Goal: Task Accomplishment & Management: Manage account settings

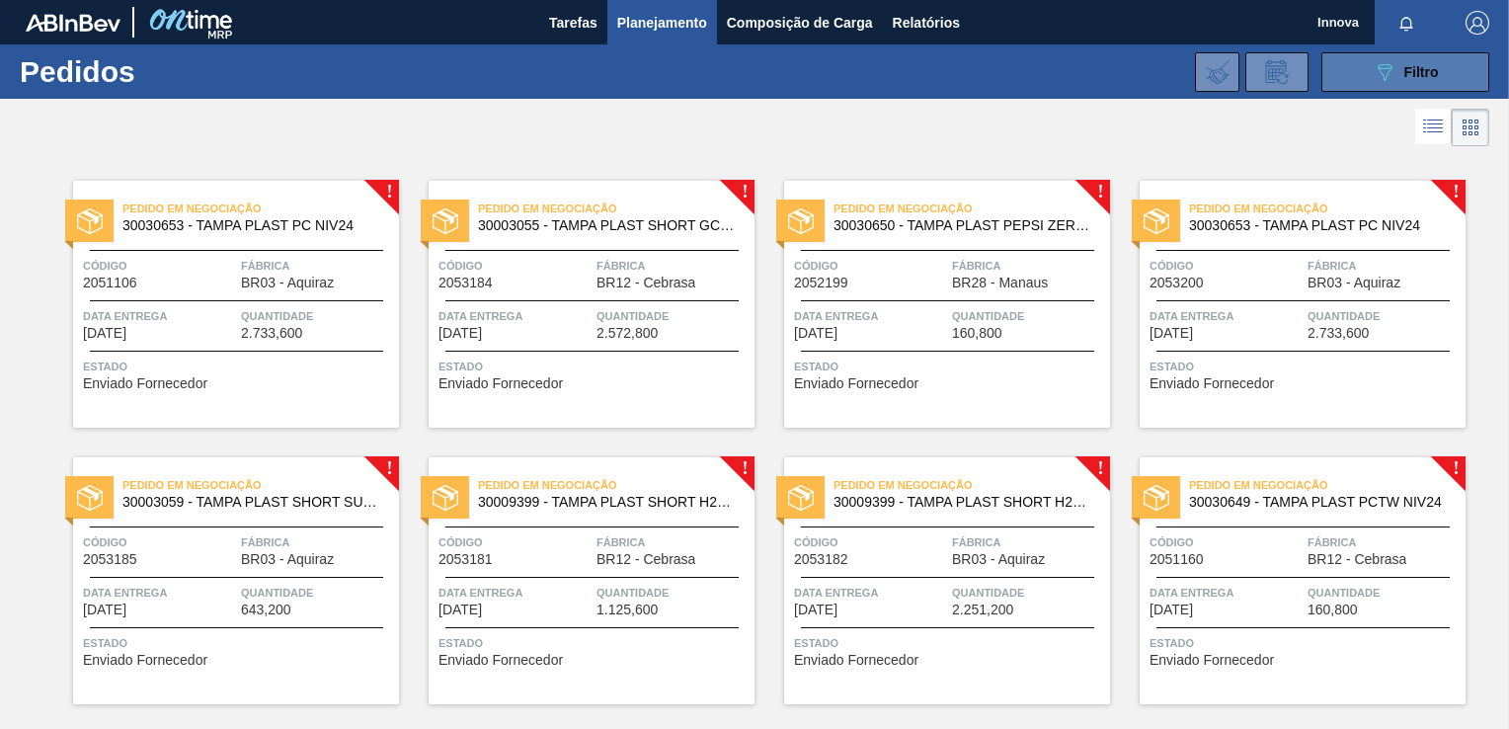
click at [1412, 85] on button "089F7B8B-B2A5-4AFE-B5C0-19BA573D28AC Filtro" at bounding box center [1405, 71] width 168 height 39
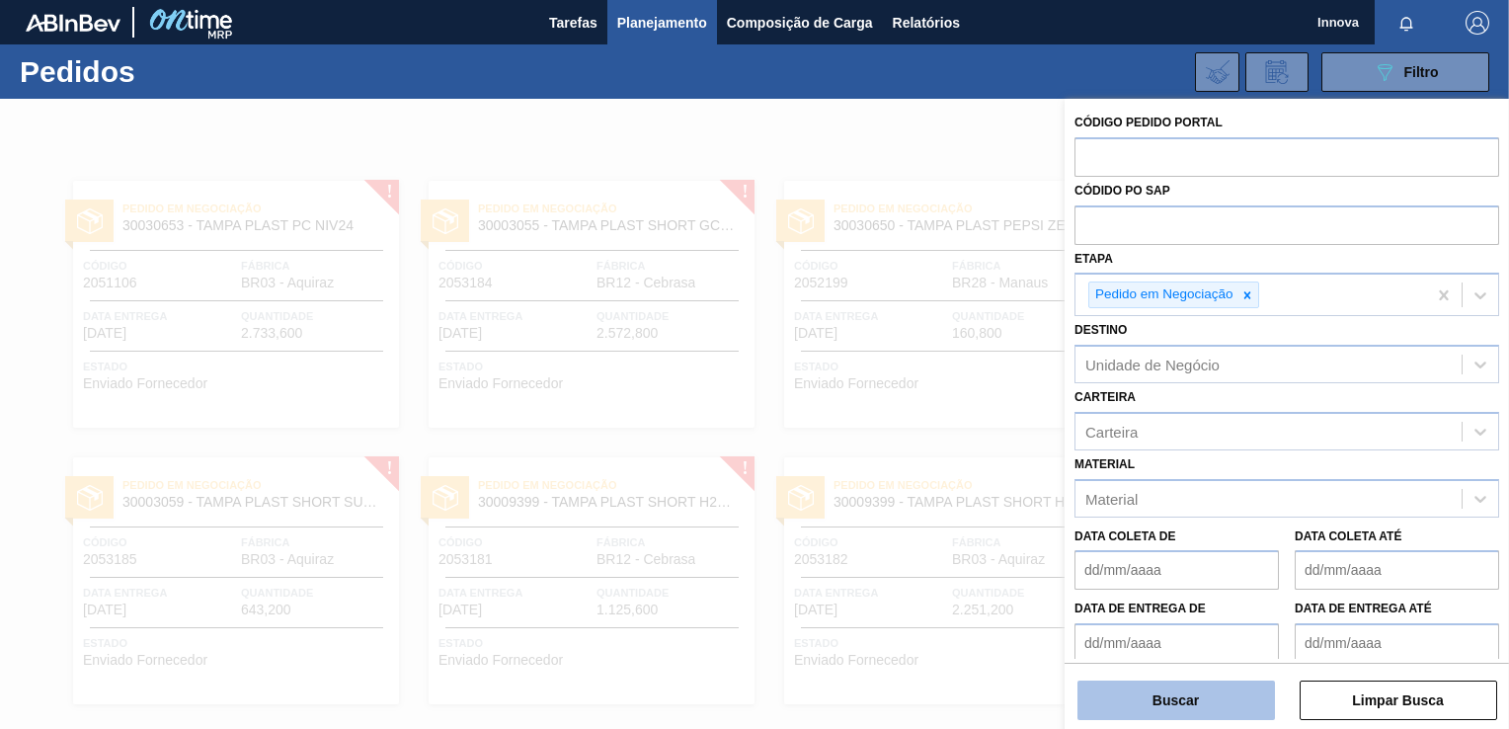
click at [1194, 705] on button "Buscar" at bounding box center [1175, 699] width 197 height 39
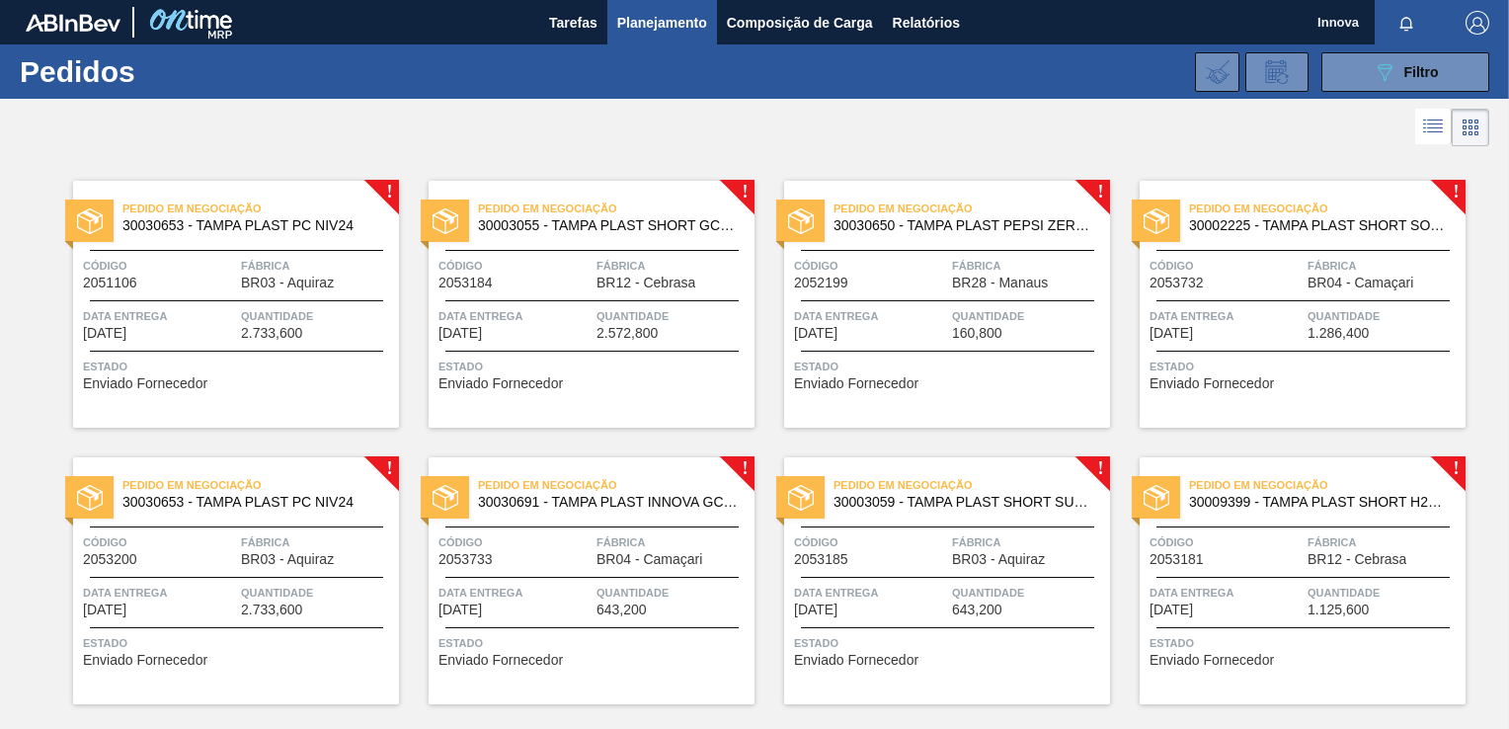
click at [1394, 92] on div "089F7B8B-B2A5-4AFE-B5C0-19BA573D28AC Filtro Código Pedido Portal Códido PO SAP …" at bounding box center [901, 71] width 1196 height 59
click at [1388, 74] on icon "089F7B8B-B2A5-4AFE-B5C0-19BA573D28AC" at bounding box center [1384, 72] width 24 height 24
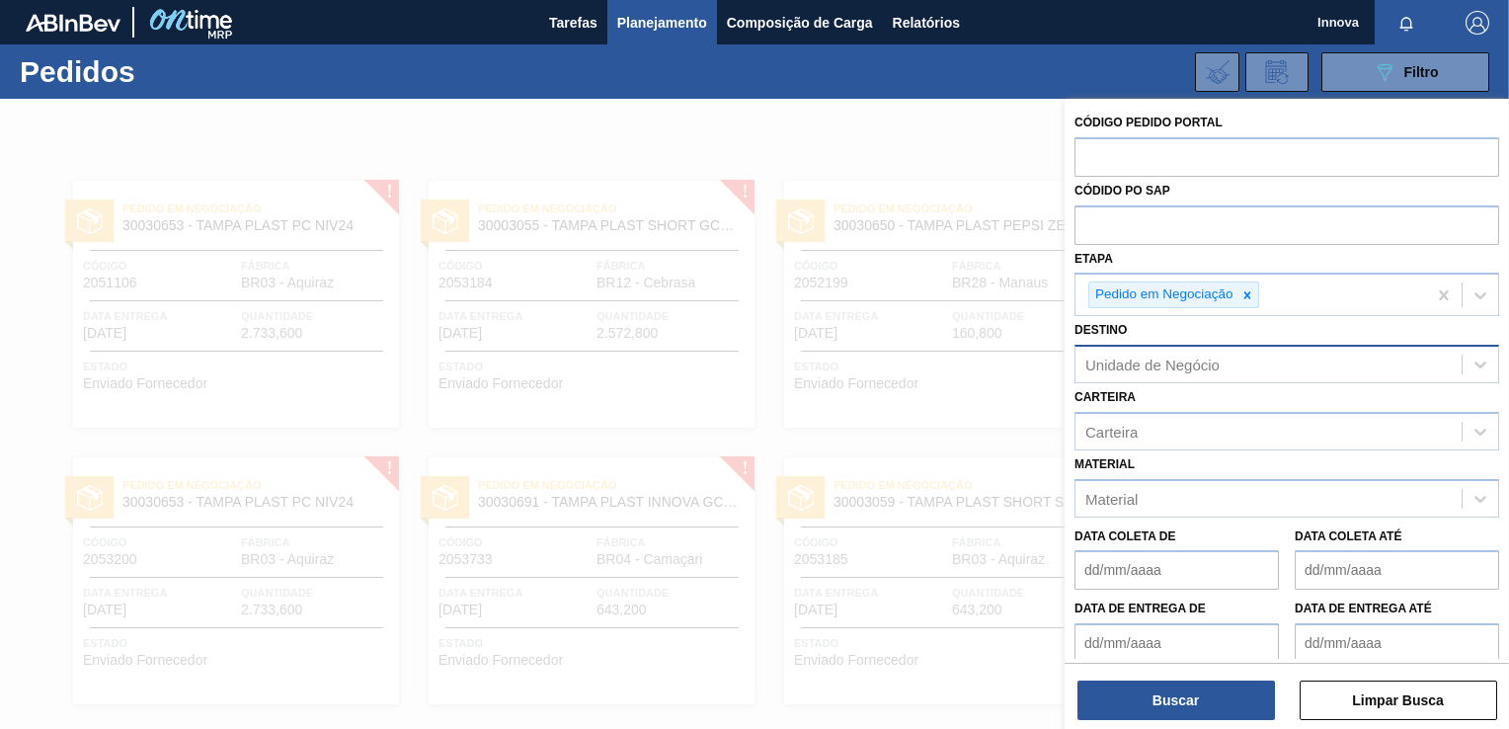
click at [1253, 368] on div "Unidade de Negócio" at bounding box center [1268, 364] width 386 height 29
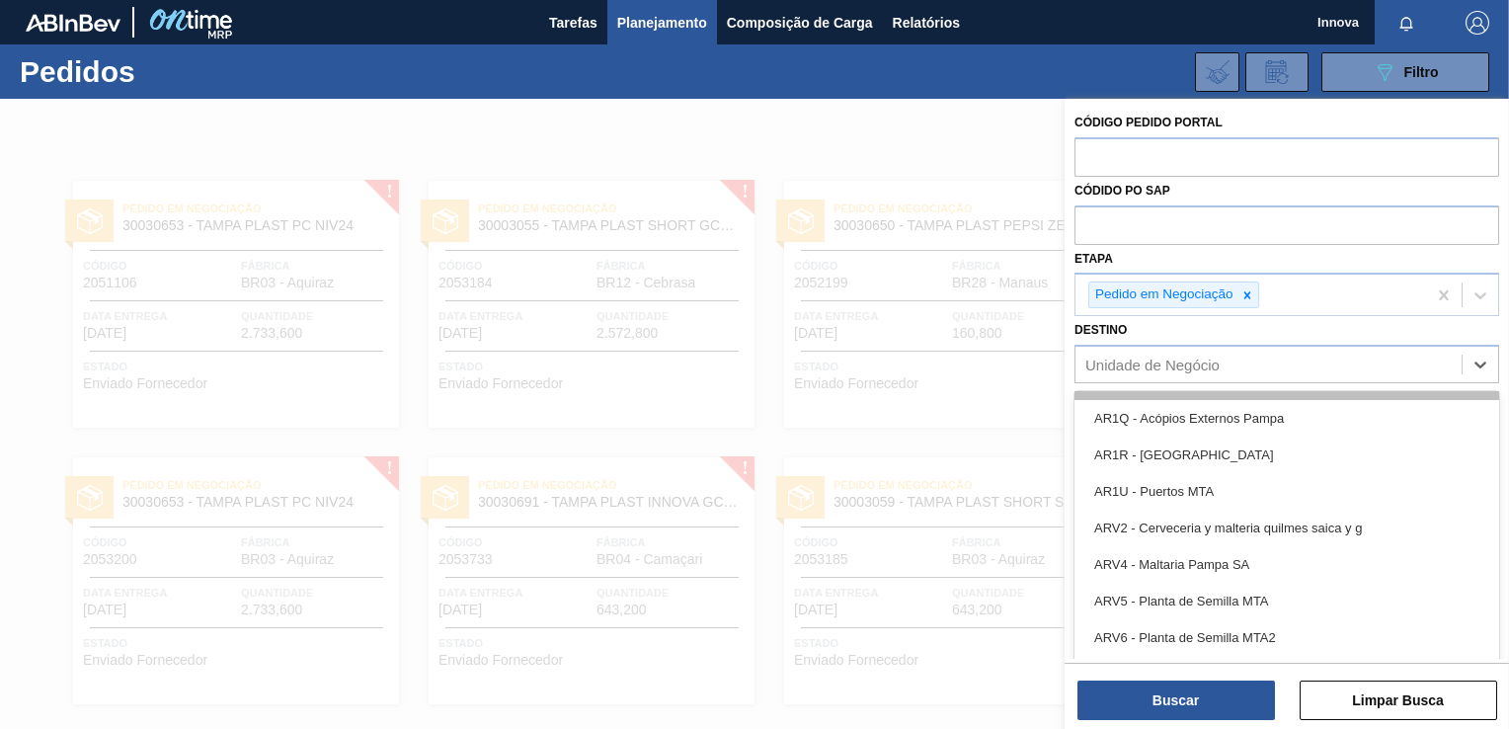
scroll to position [296, 0]
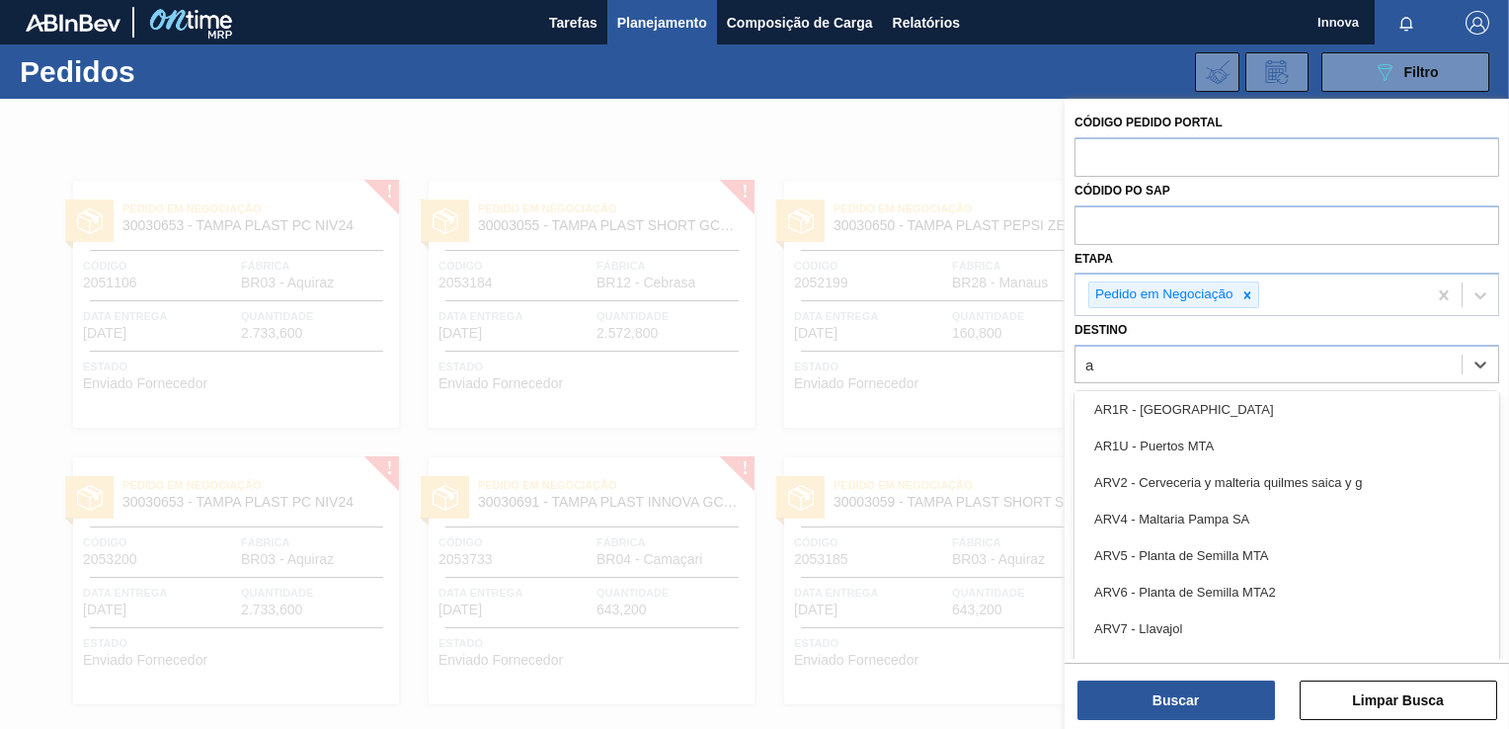
type input "aq"
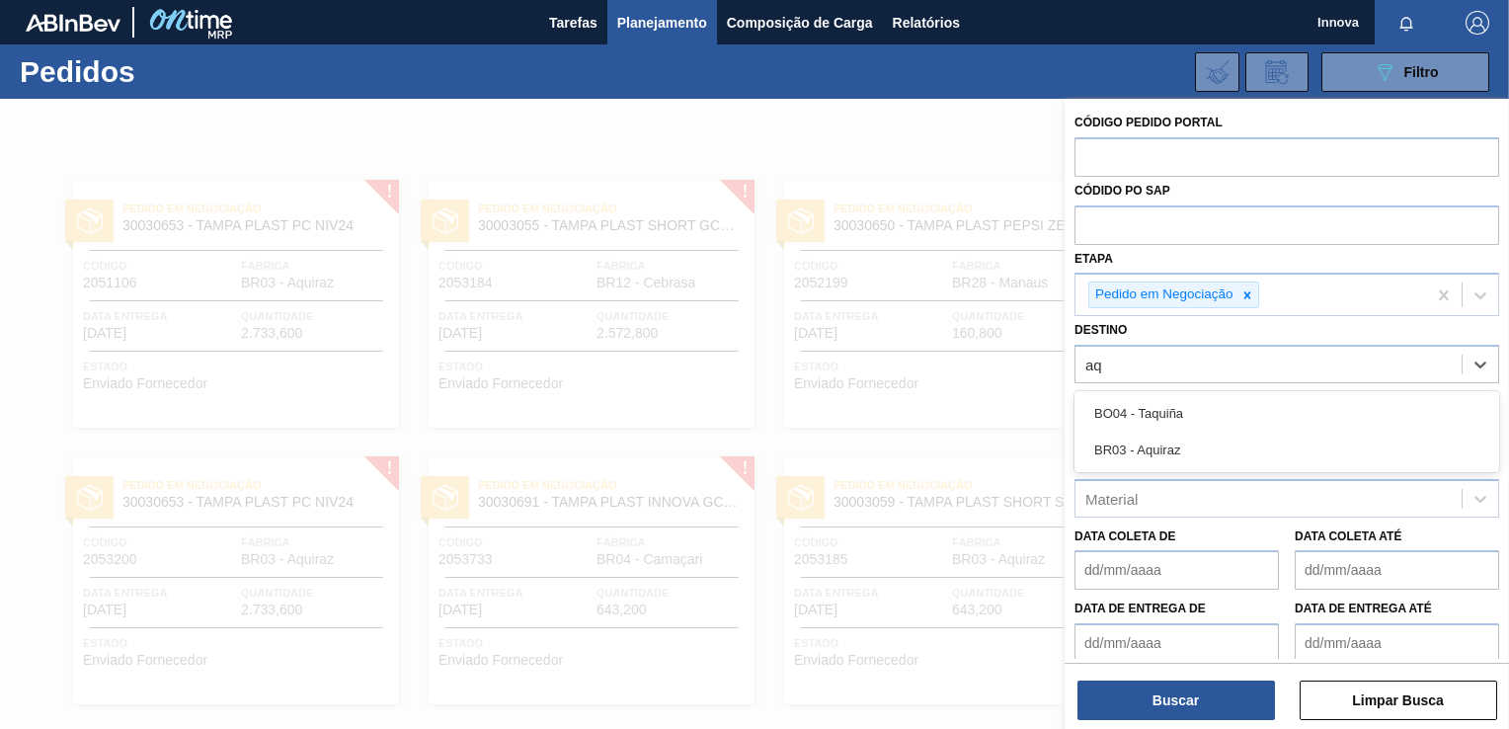
scroll to position [0, 0]
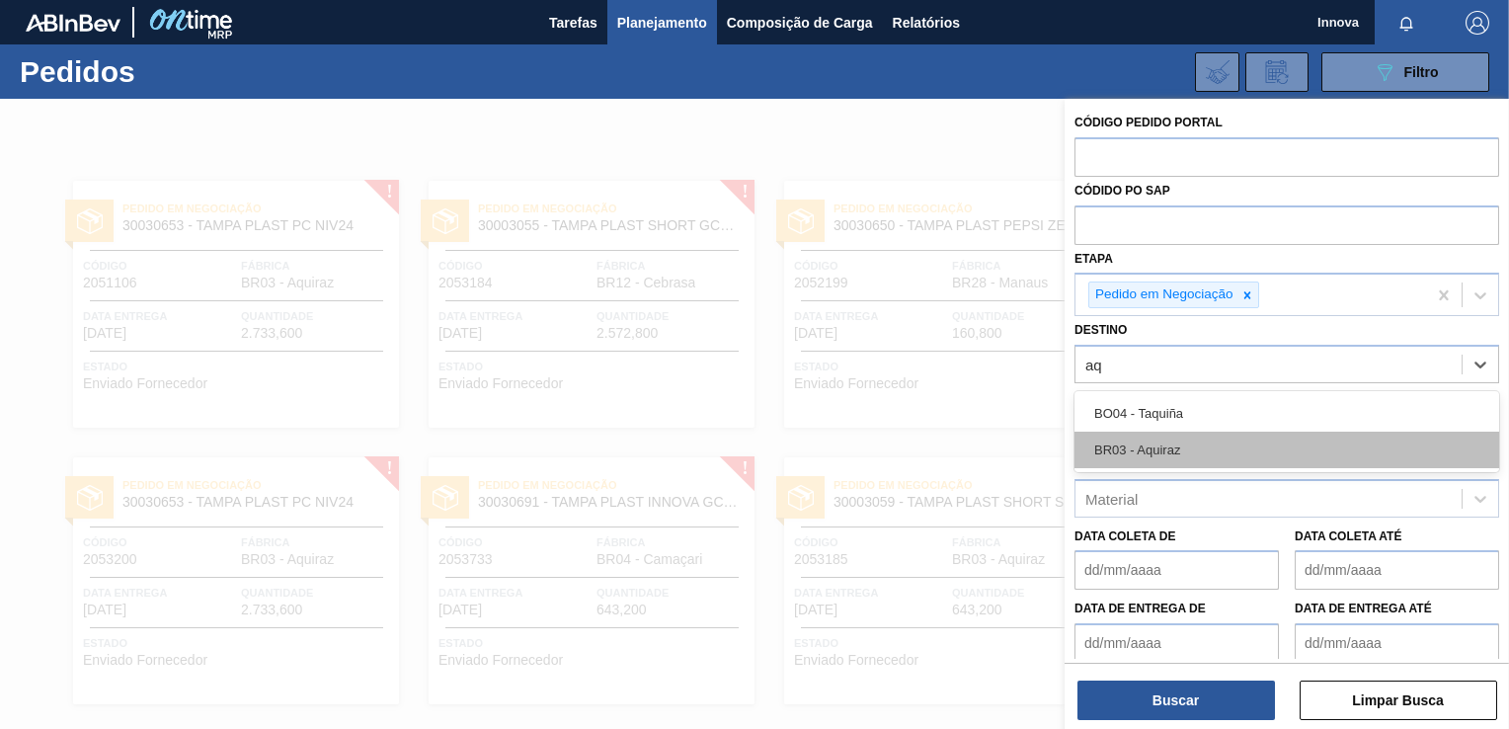
click at [1266, 443] on div "BR03 - Aquiraz" at bounding box center [1286, 449] width 425 height 37
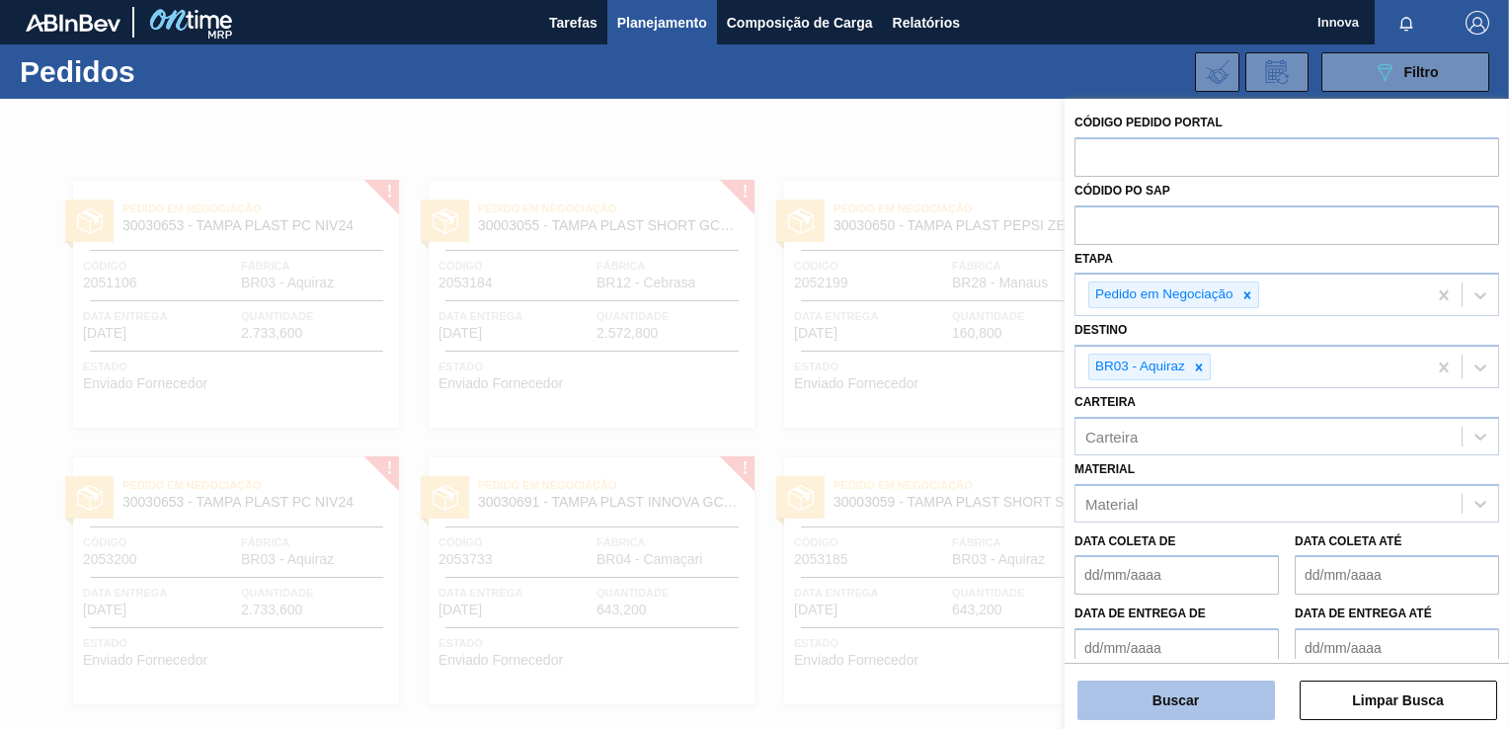
click at [1215, 684] on button "Buscar" at bounding box center [1175, 699] width 197 height 39
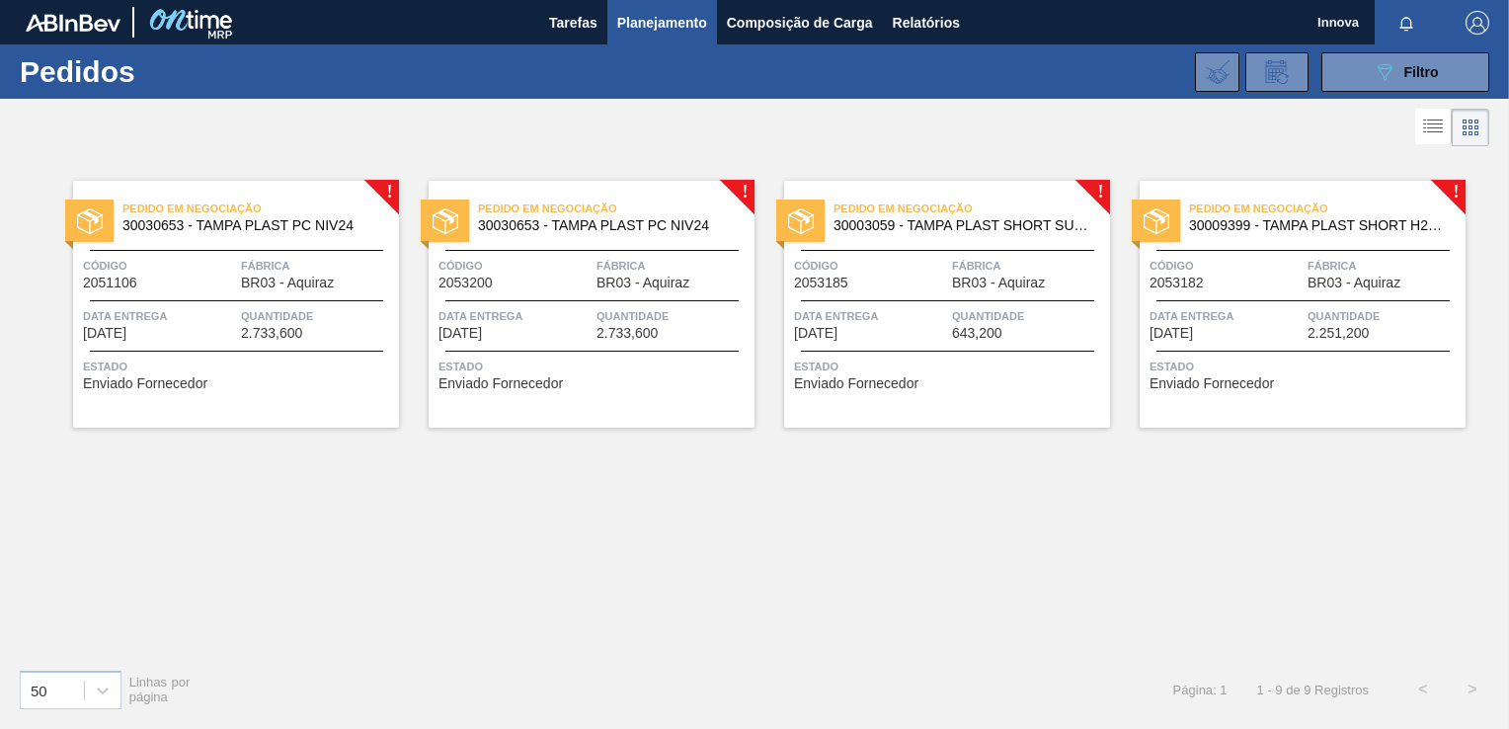
click at [216, 497] on div "! Pedido em Negociação 30030653 - TAMPA PLAST PC NIV24 Código 2051106 Fábrica B…" at bounding box center [754, 402] width 1509 height 502
click at [1379, 81] on icon "089F7B8B-B2A5-4AFE-B5C0-19BA573D28AC" at bounding box center [1384, 72] width 24 height 24
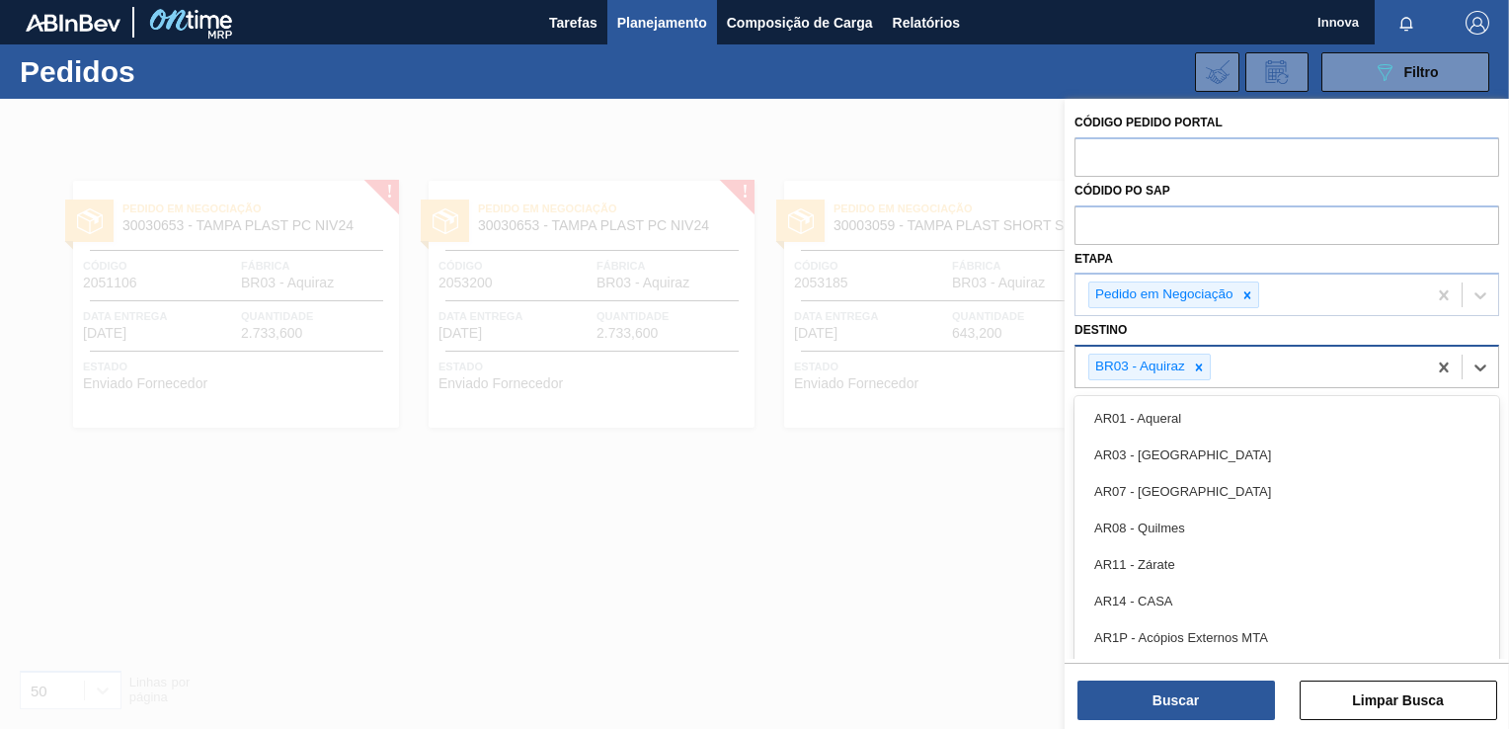
click at [1248, 365] on div "BR03 - Aquiraz" at bounding box center [1250, 367] width 350 height 40
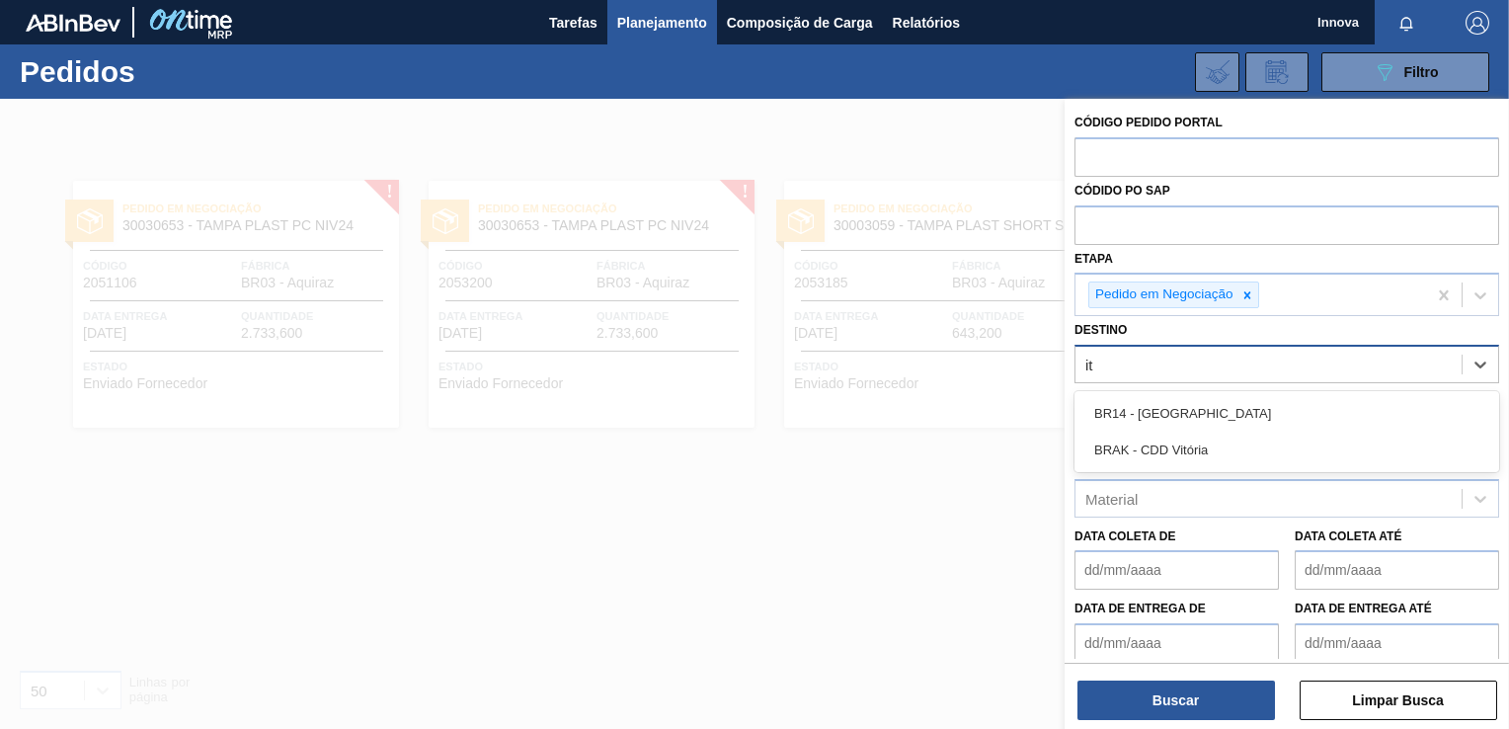
type input "i"
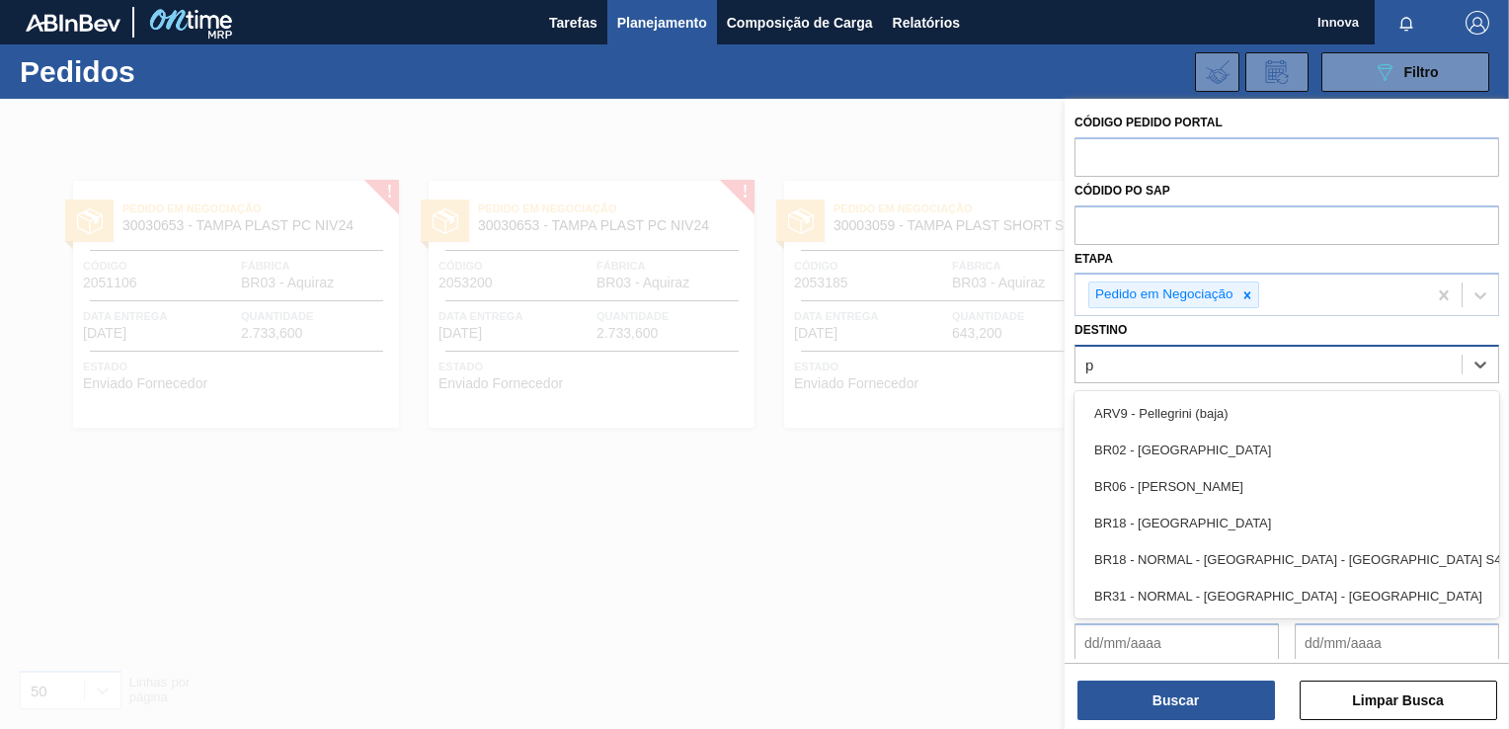
type input "pe"
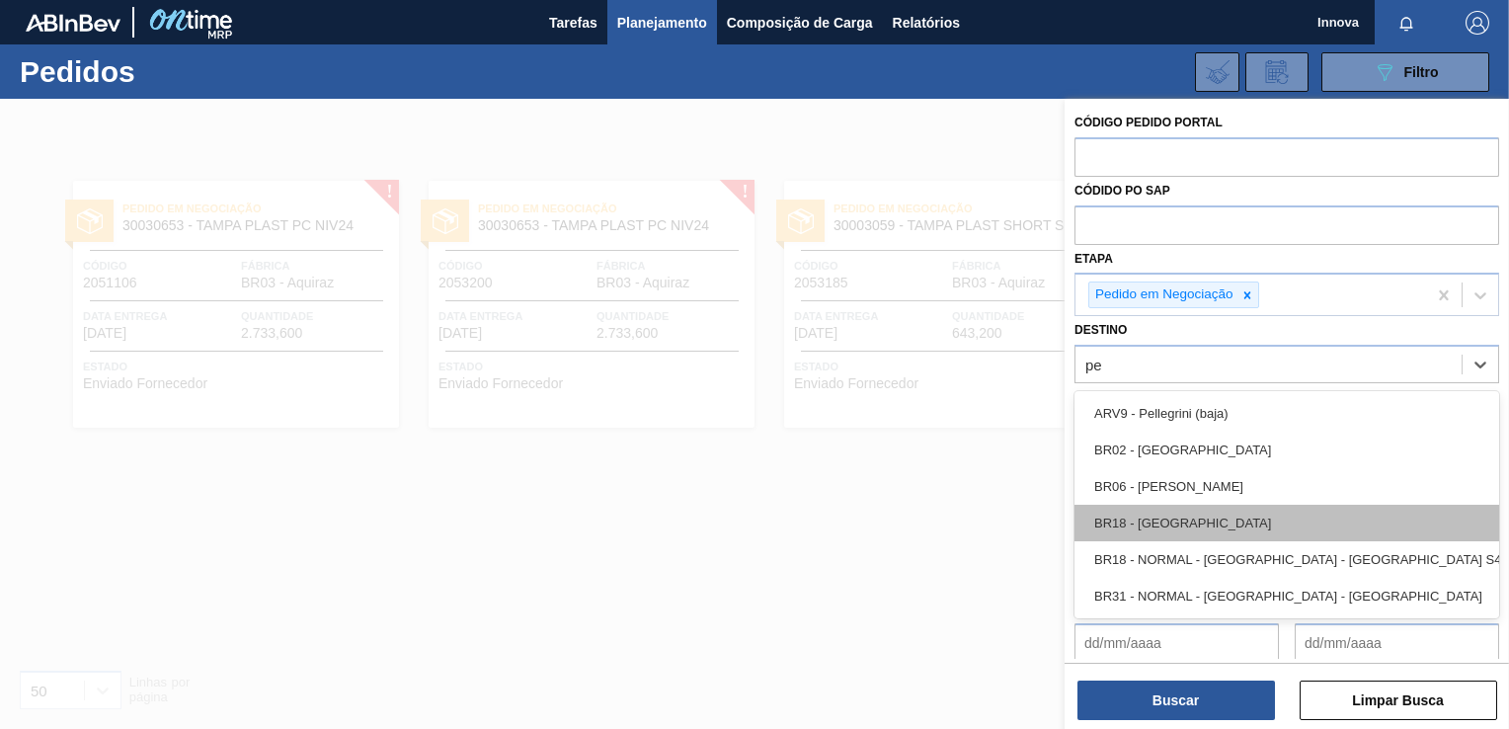
click at [1162, 521] on div "BR18 - [GEOGRAPHIC_DATA]" at bounding box center [1286, 523] width 425 height 37
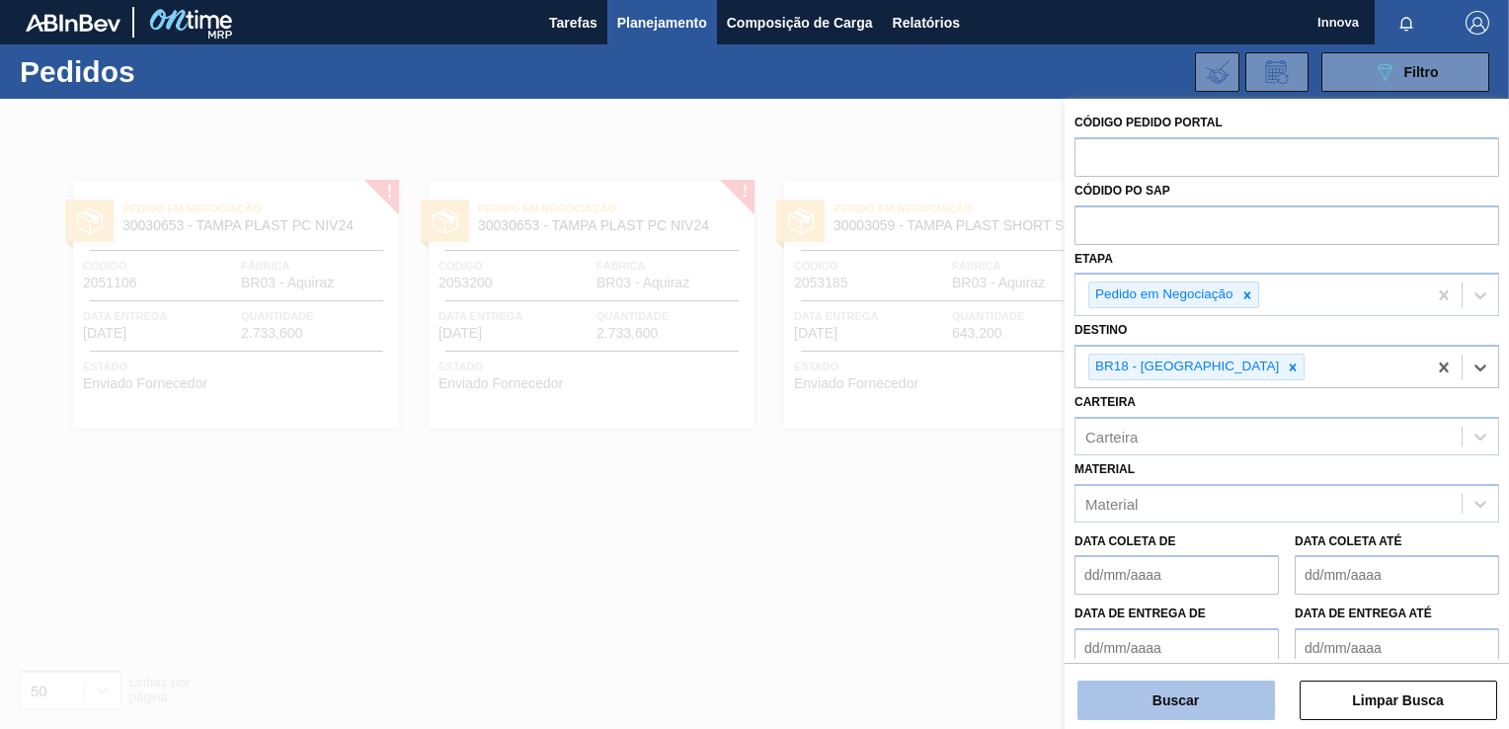
click at [1226, 707] on button "Buscar" at bounding box center [1175, 699] width 197 height 39
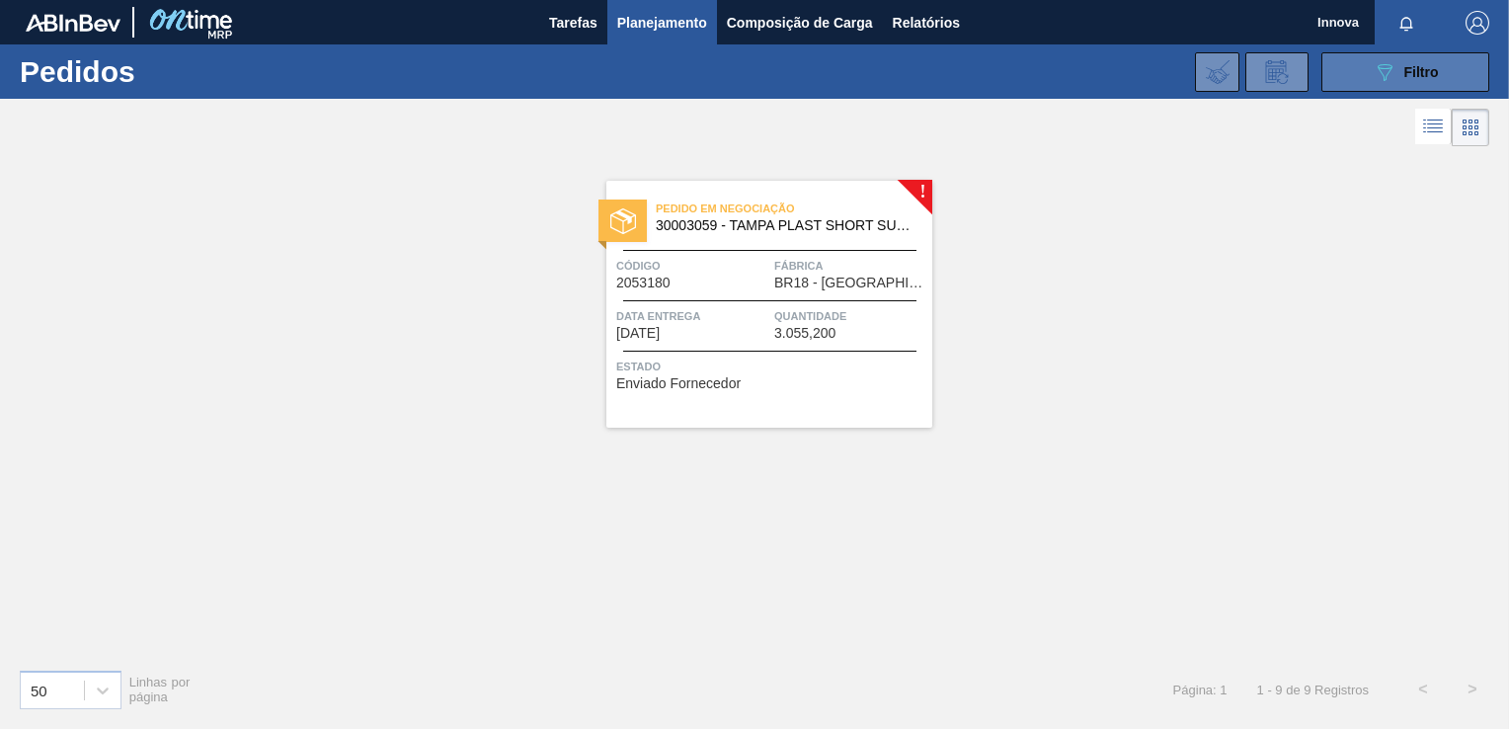
click at [1378, 61] on icon "089F7B8B-B2A5-4AFE-B5C0-19BA573D28AC" at bounding box center [1384, 72] width 24 height 24
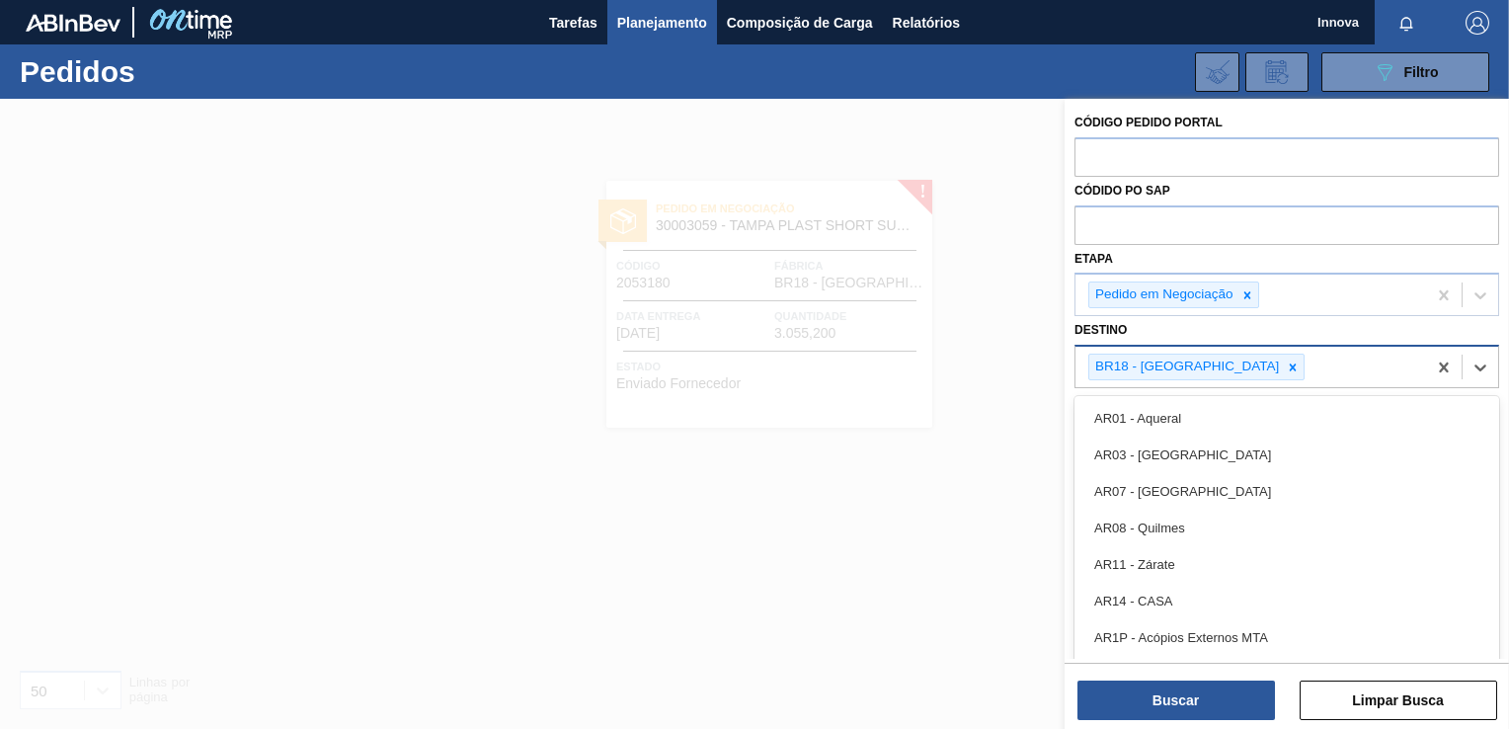
click at [1256, 366] on div "BR18 - [GEOGRAPHIC_DATA]" at bounding box center [1250, 367] width 350 height 40
type input "ce"
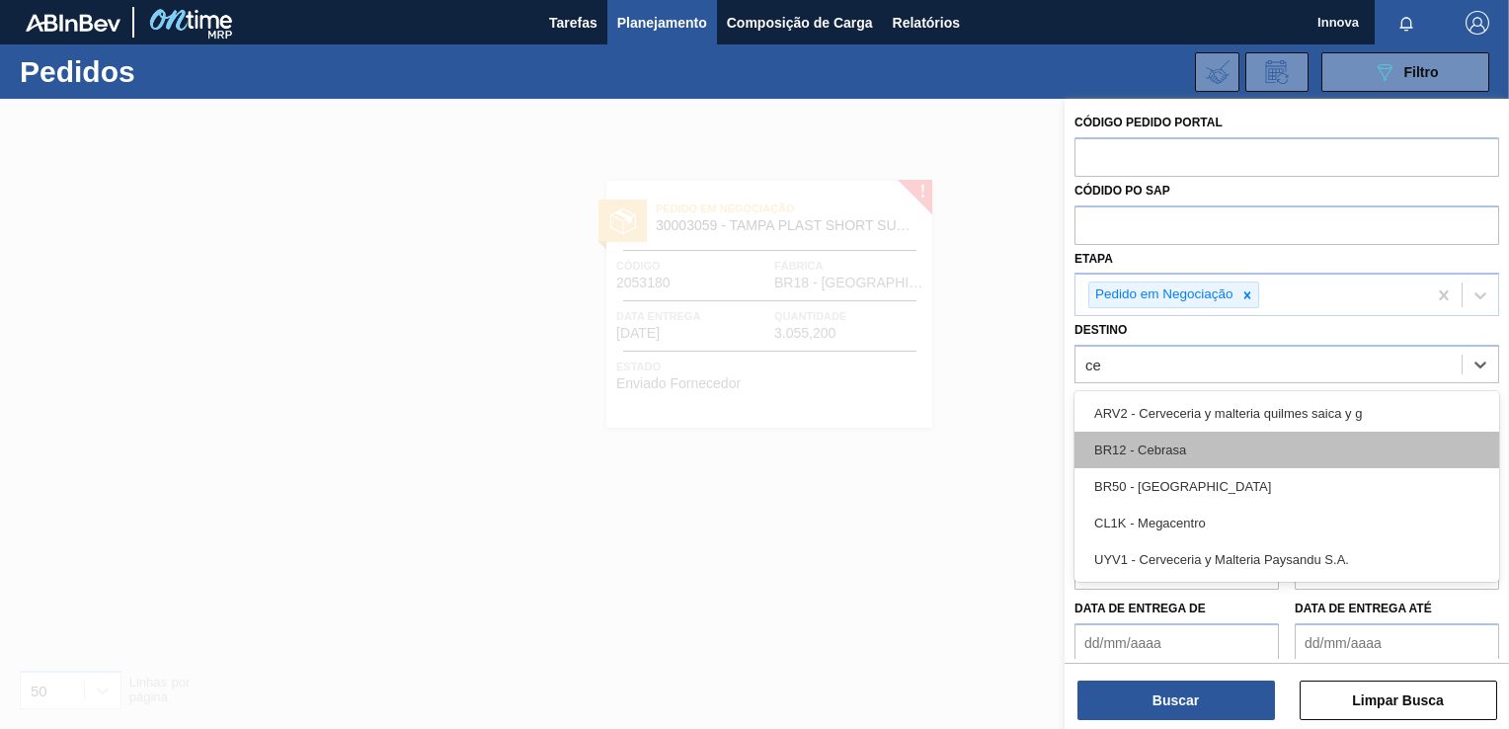
click at [1193, 444] on div "BR12 - Cebrasa" at bounding box center [1286, 449] width 425 height 37
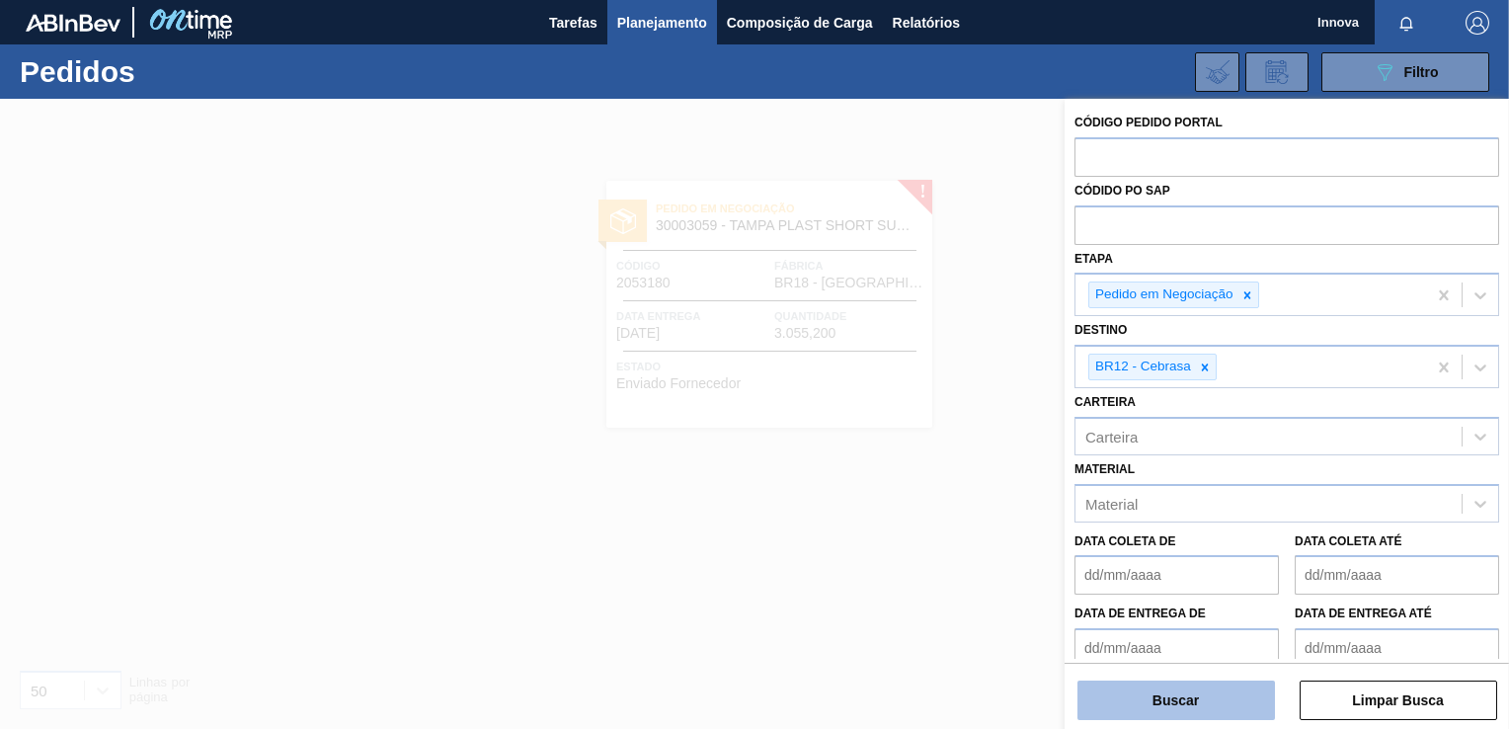
click at [1216, 695] on button "Buscar" at bounding box center [1175, 699] width 197 height 39
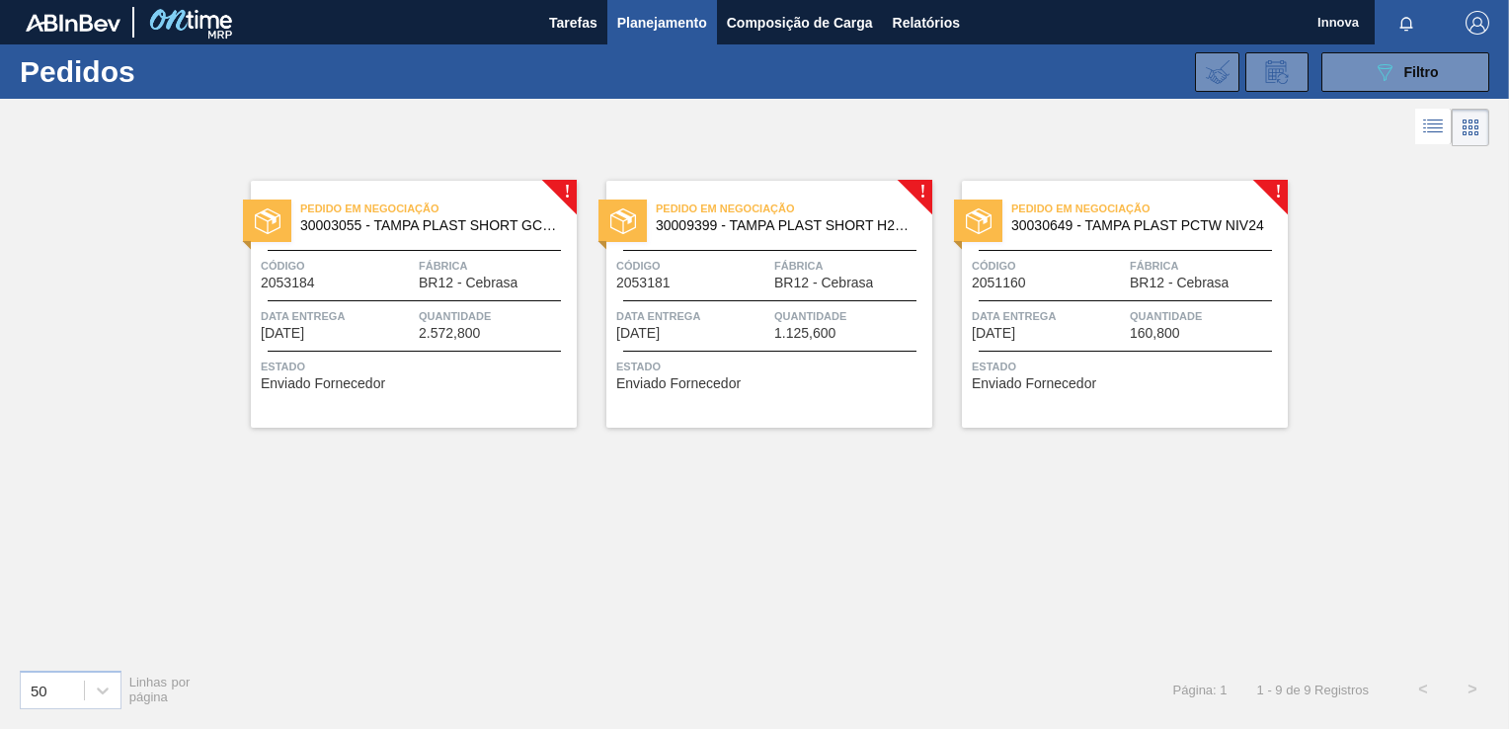
click at [471, 296] on div "Pedido em Negociação 30003055 - TAMPA PLAST SHORT GCA S/ LINER Código 2053184 F…" at bounding box center [414, 304] width 326 height 247
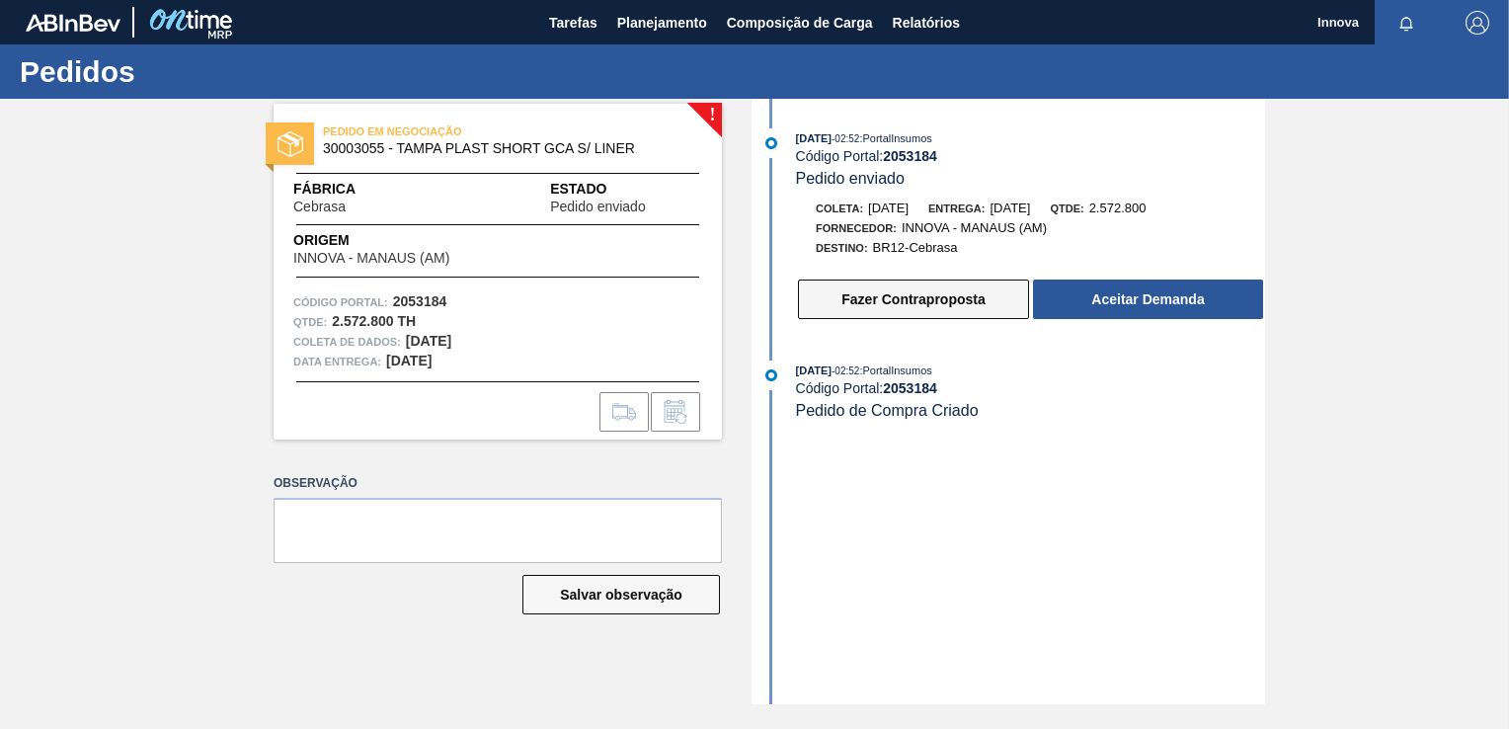
click at [954, 300] on button "Fazer Contraproposta" at bounding box center [913, 298] width 231 height 39
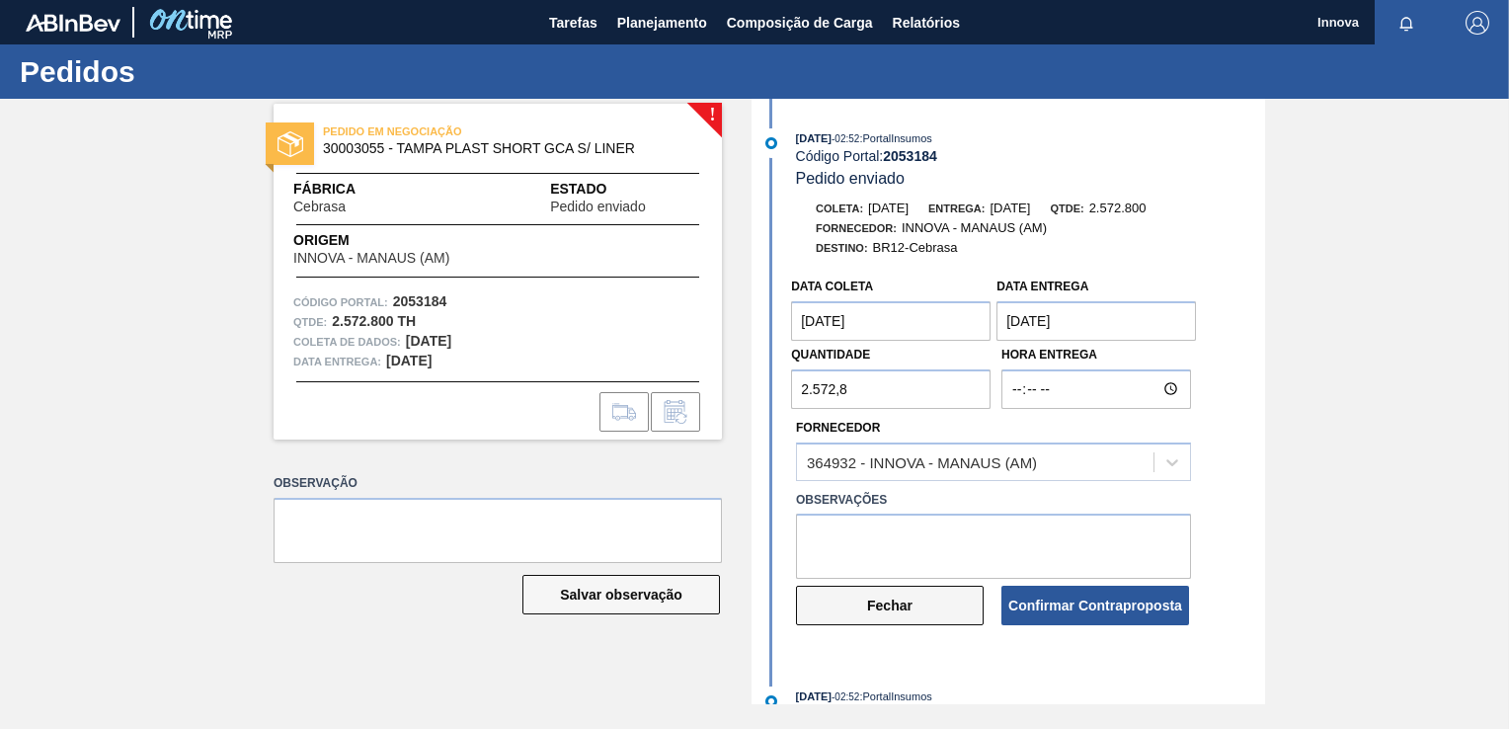
click at [893, 616] on button "Fechar" at bounding box center [890, 604] width 188 height 39
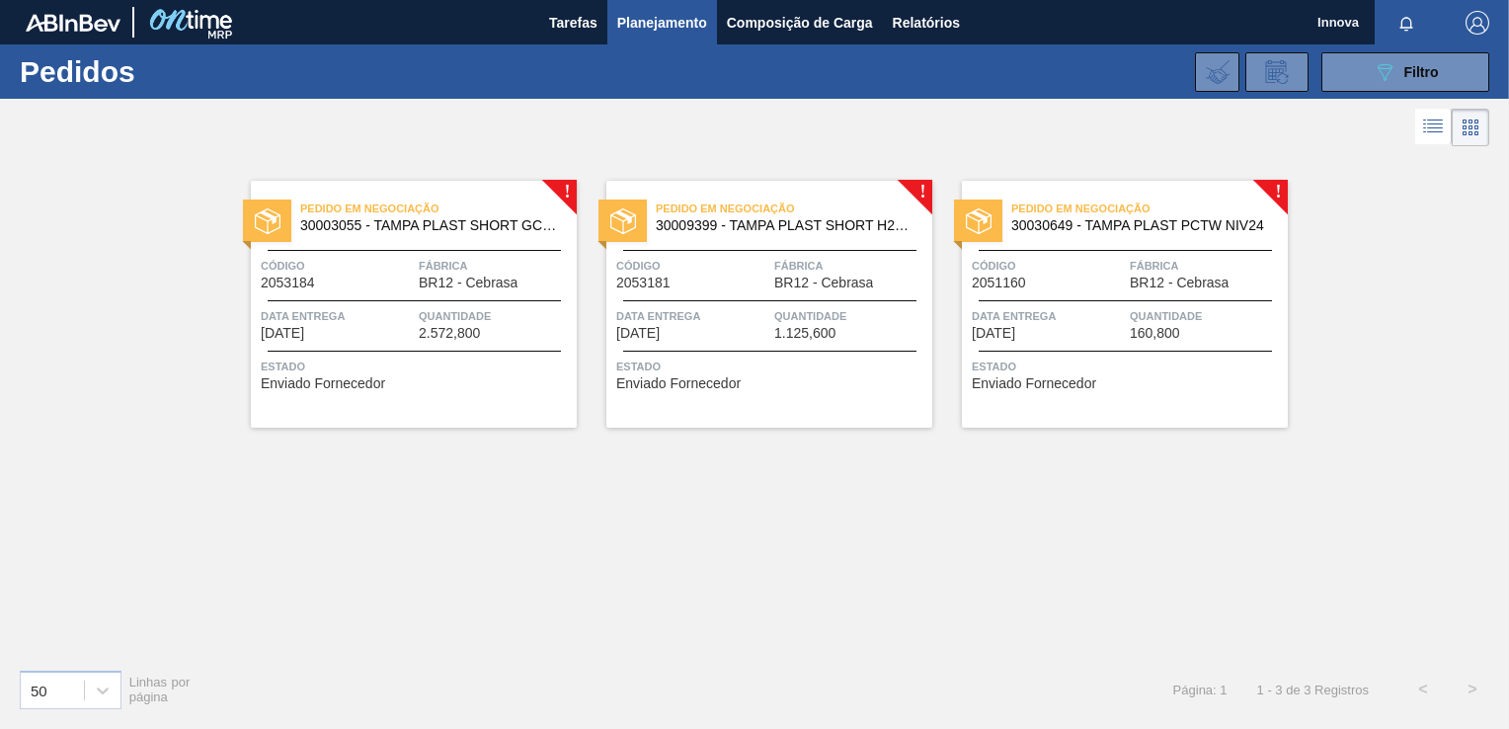
drag, startPoint x: 1436, startPoint y: 428, endPoint x: 1003, endPoint y: 546, distance: 448.4
click at [1003, 546] on div "! Pedido em Negociação 30003055 - TAMPA PLAST SHORT GCA S/ LINER Código 2053184…" at bounding box center [754, 402] width 1509 height 502
click at [1364, 72] on button "089F7B8B-B2A5-4AFE-B5C0-19BA573D28AC Filtro" at bounding box center [1405, 71] width 168 height 39
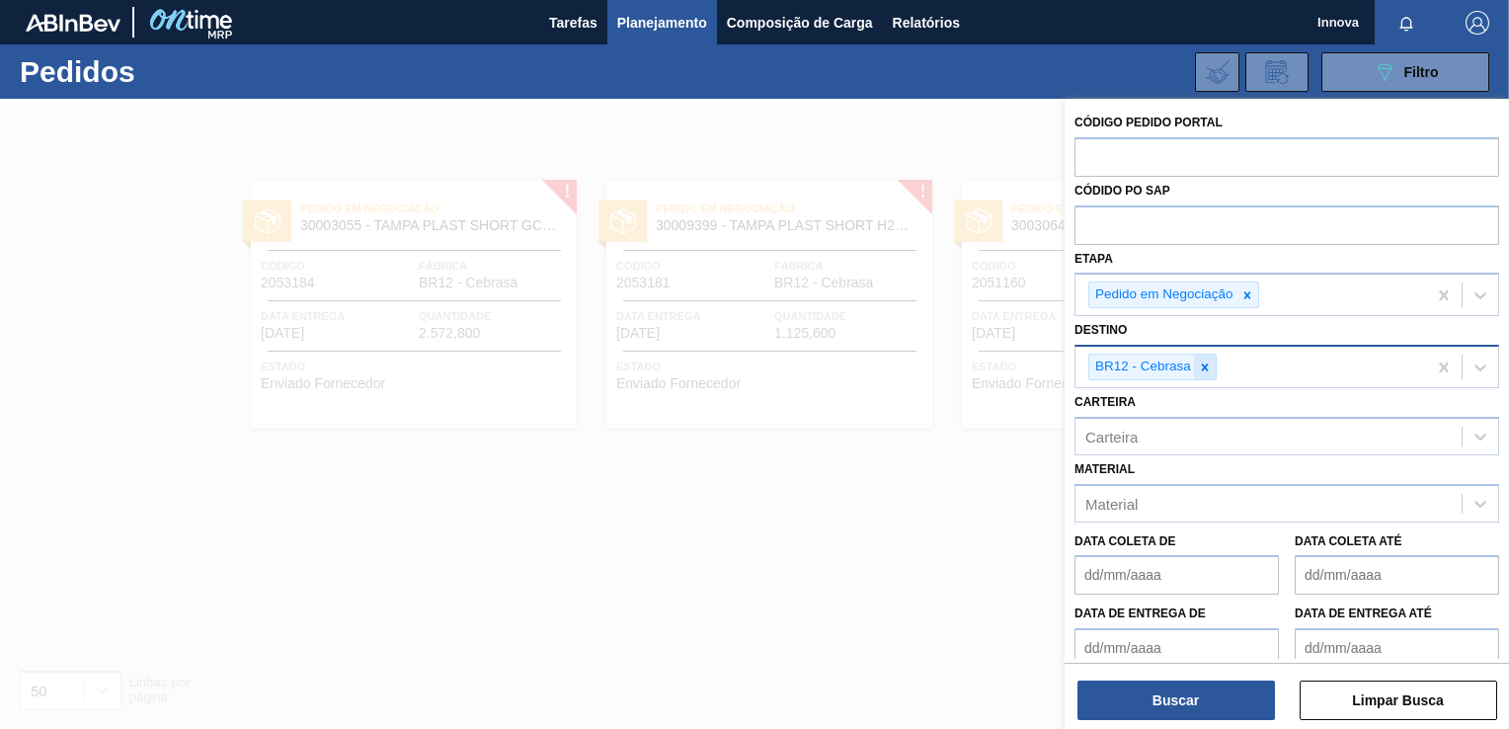
click at [1205, 369] on icon at bounding box center [1205, 367] width 14 height 14
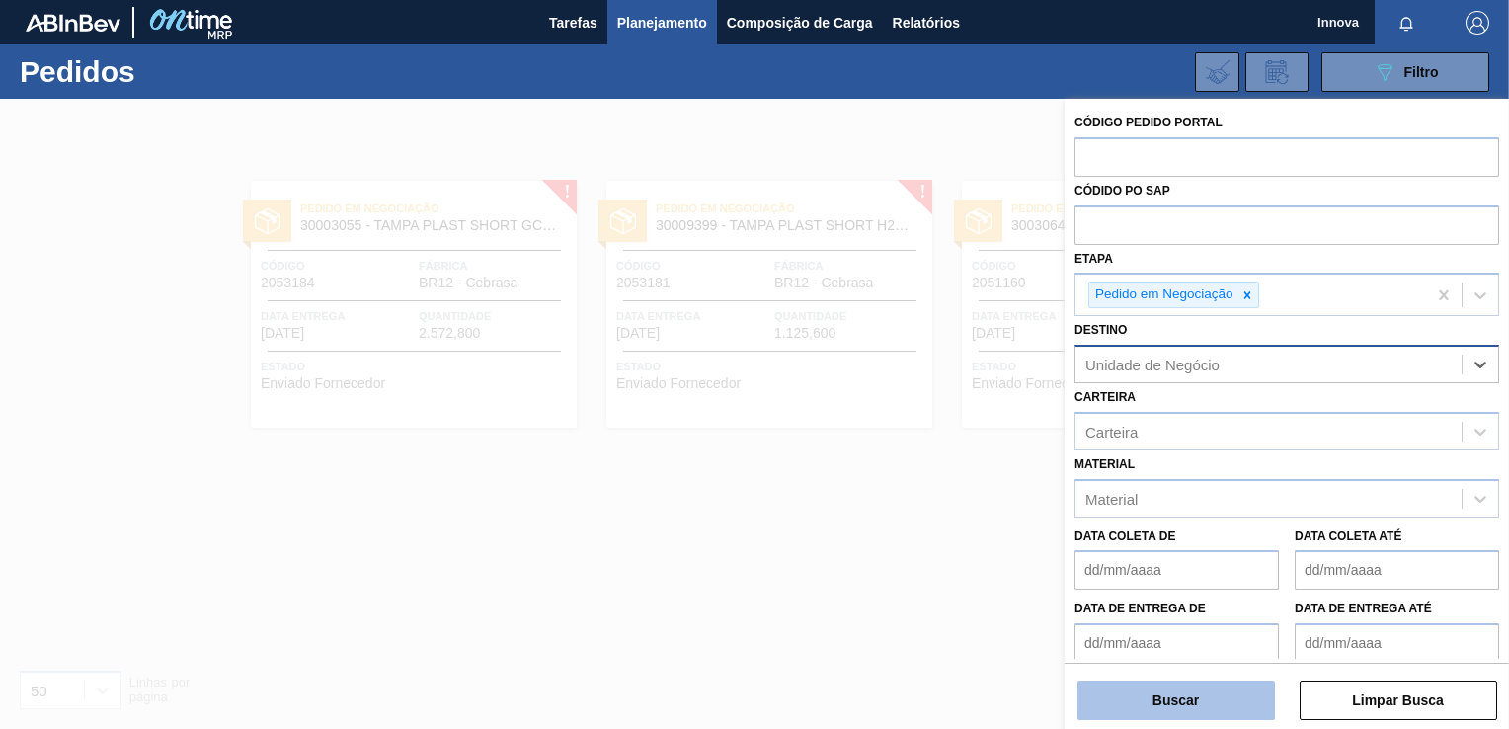
click at [1185, 701] on button "Buscar" at bounding box center [1175, 699] width 197 height 39
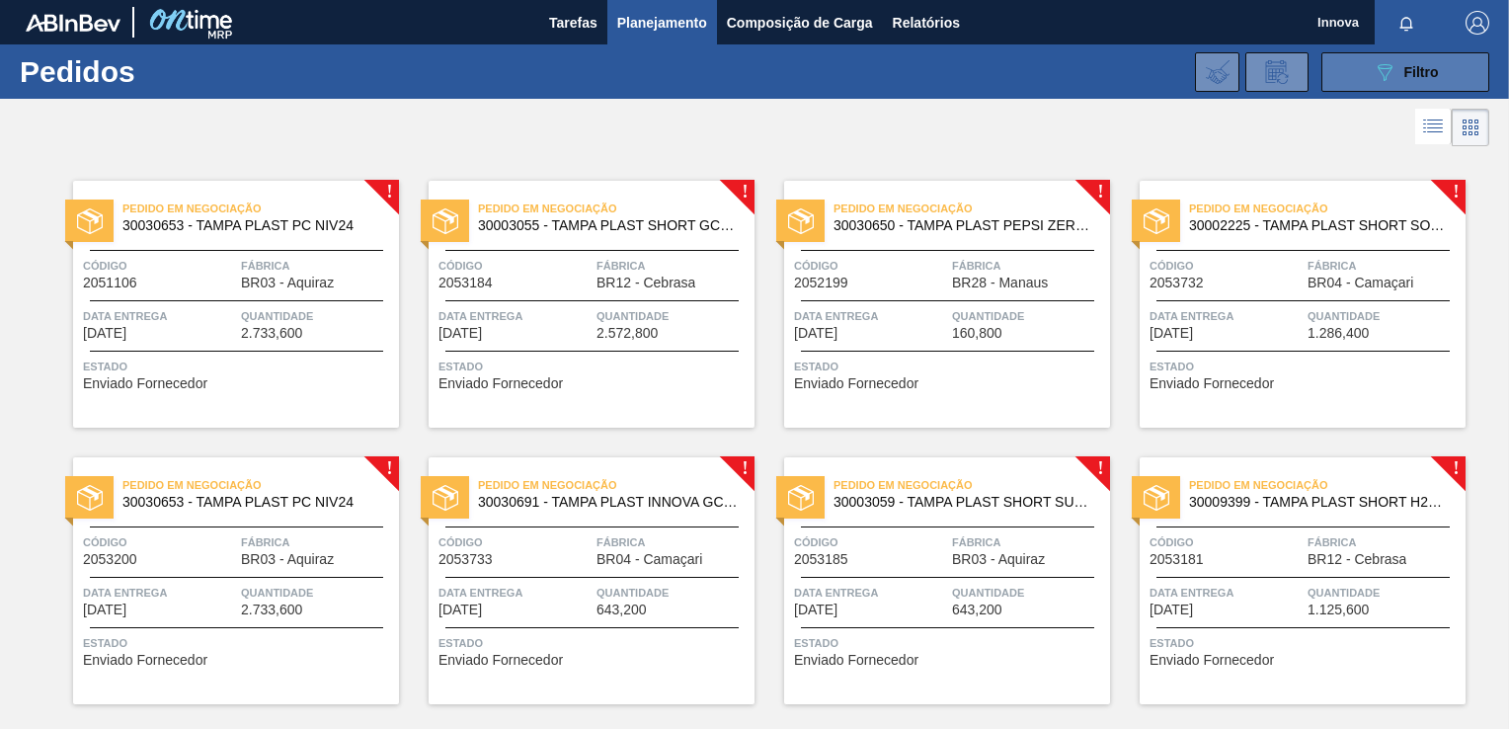
click at [1398, 61] on div "089F7B8B-B2A5-4AFE-B5C0-19BA573D28AC Filtro" at bounding box center [1405, 72] width 66 height 24
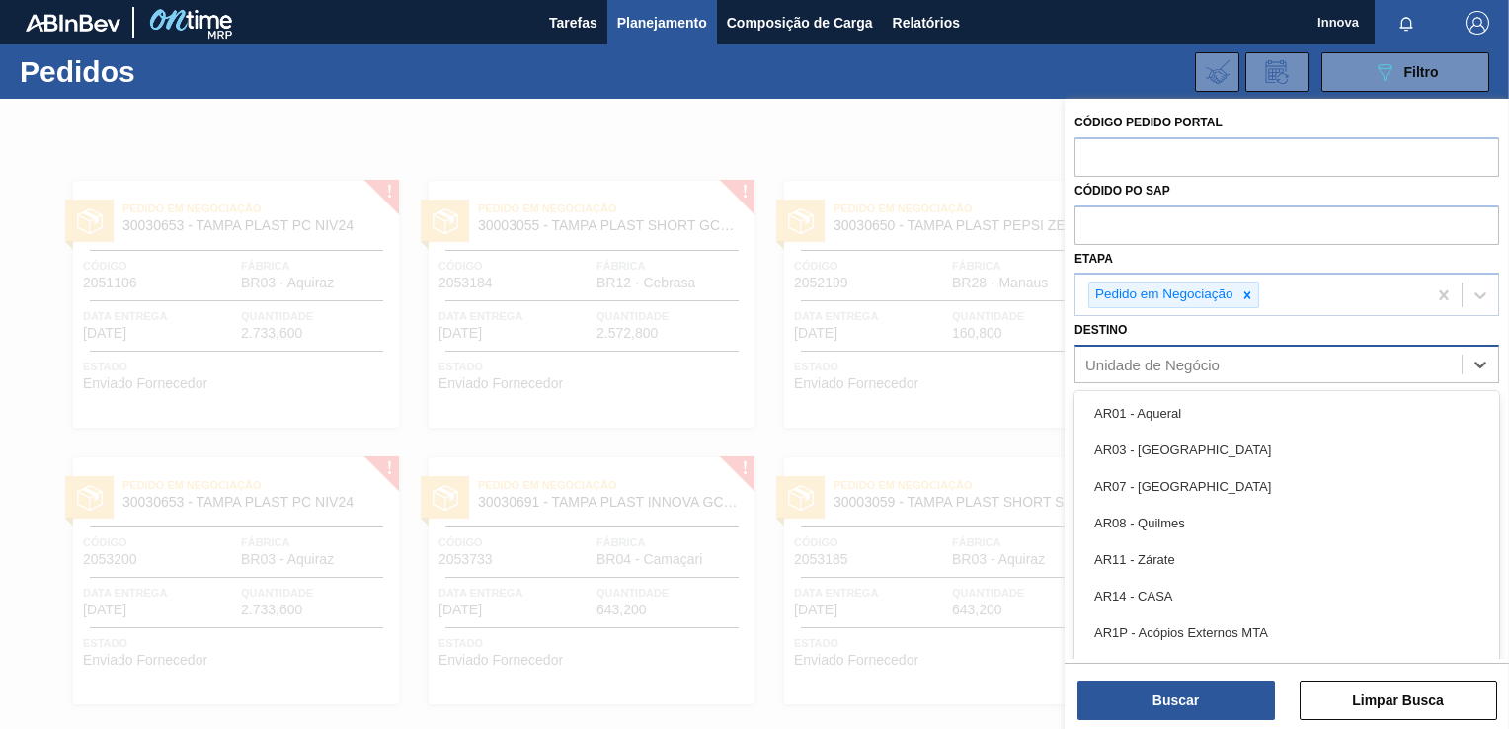
click at [1225, 357] on div "Unidade de Negócio" at bounding box center [1268, 364] width 386 height 29
type input "cama"
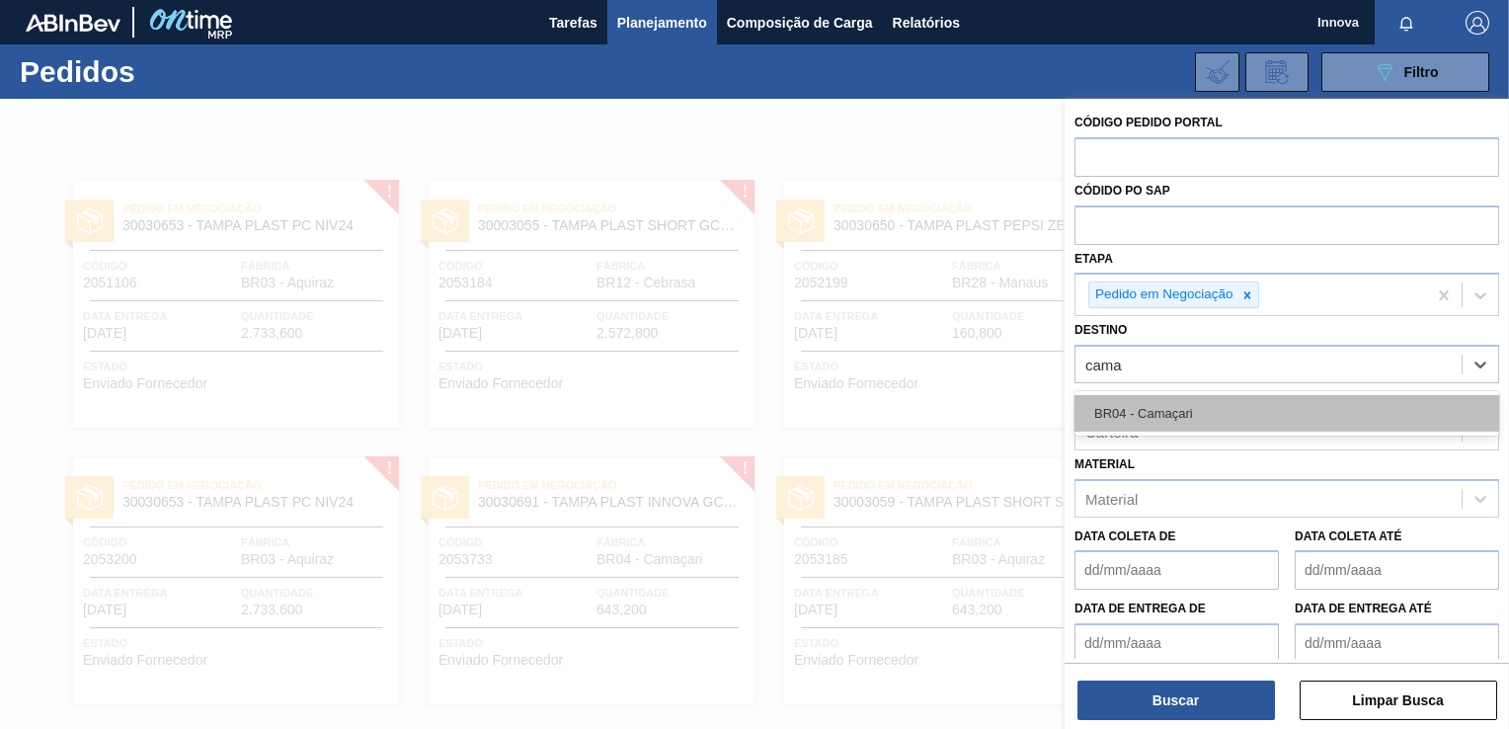
drag, startPoint x: 1212, startPoint y: 398, endPoint x: 1212, endPoint y: 414, distance: 15.8
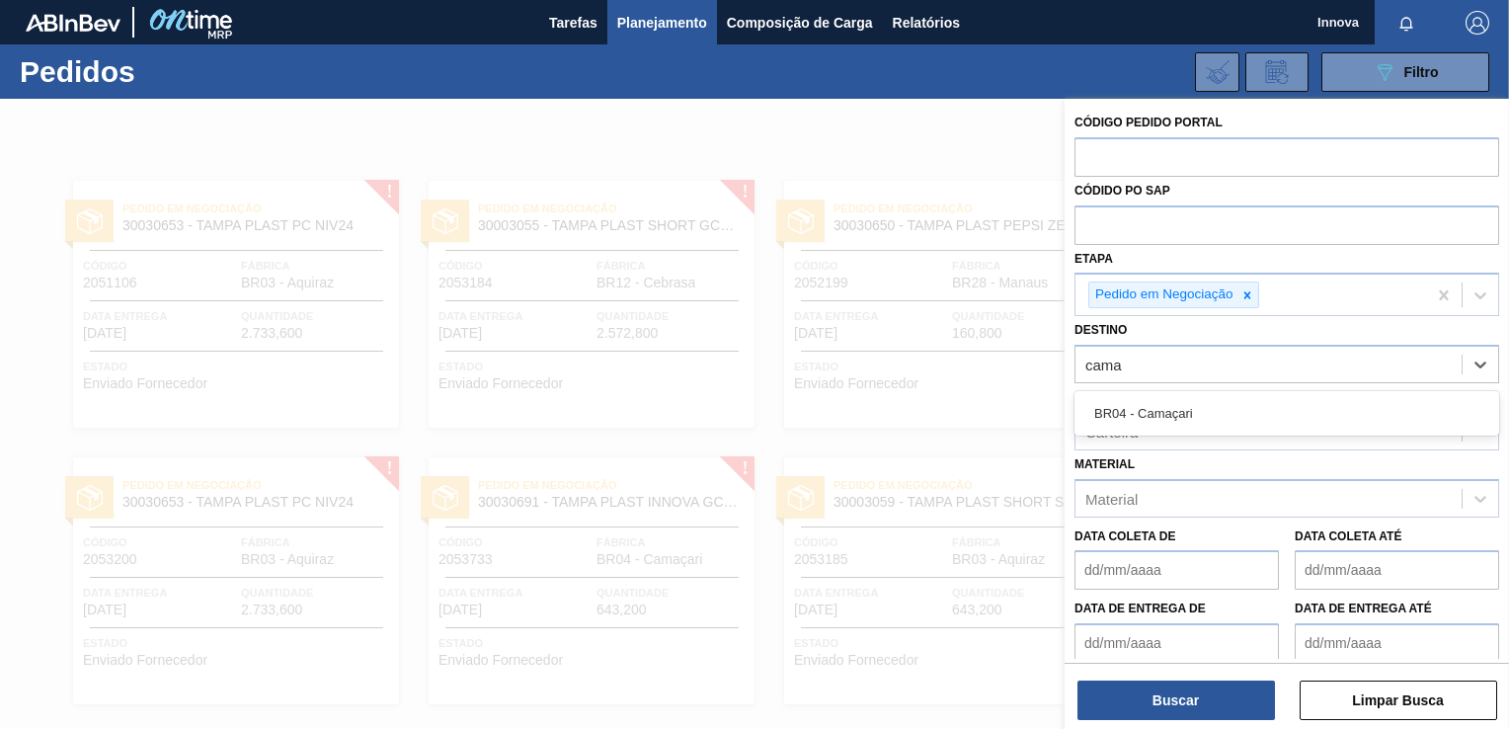
click at [1212, 399] on div "BR04 - Camaçari" at bounding box center [1286, 413] width 425 height 37
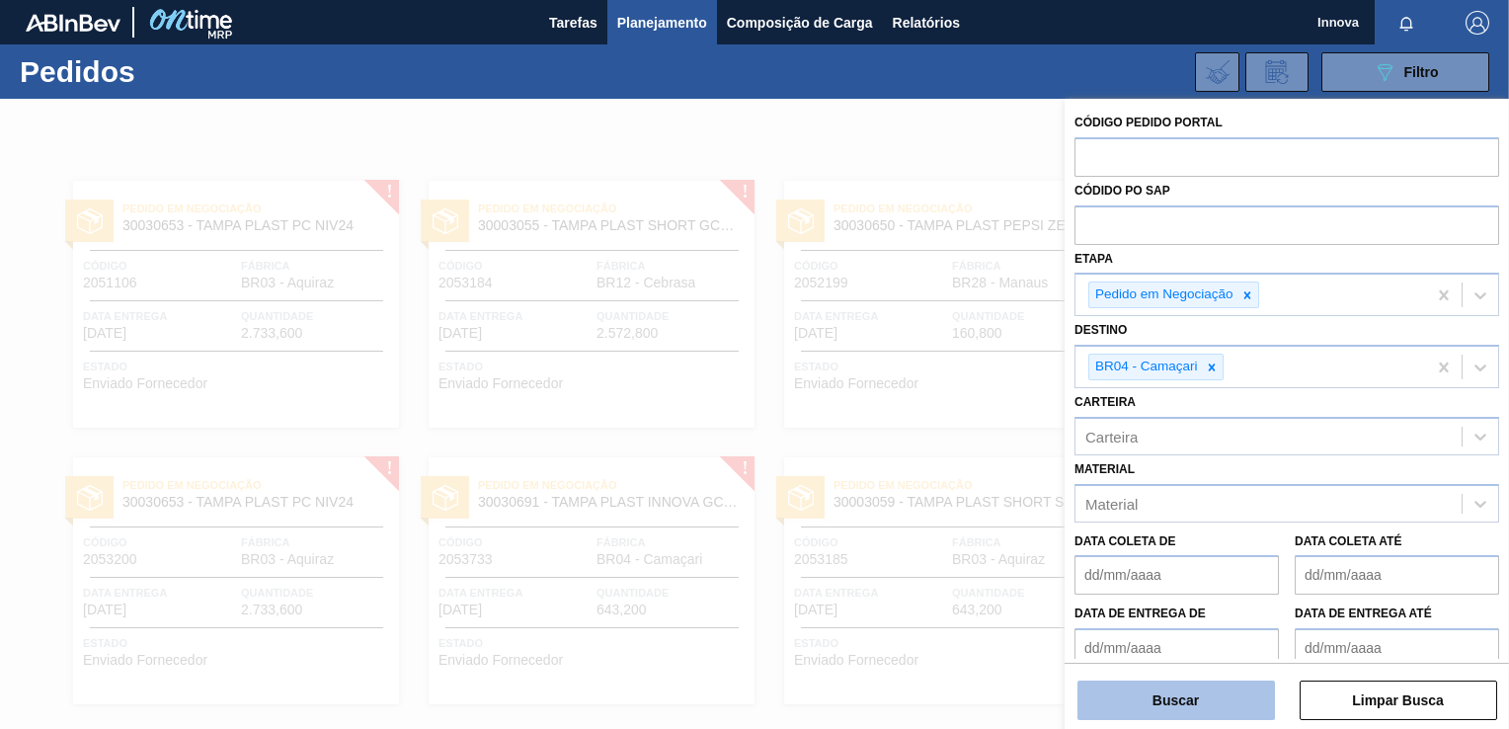
click at [1199, 714] on button "Buscar" at bounding box center [1175, 699] width 197 height 39
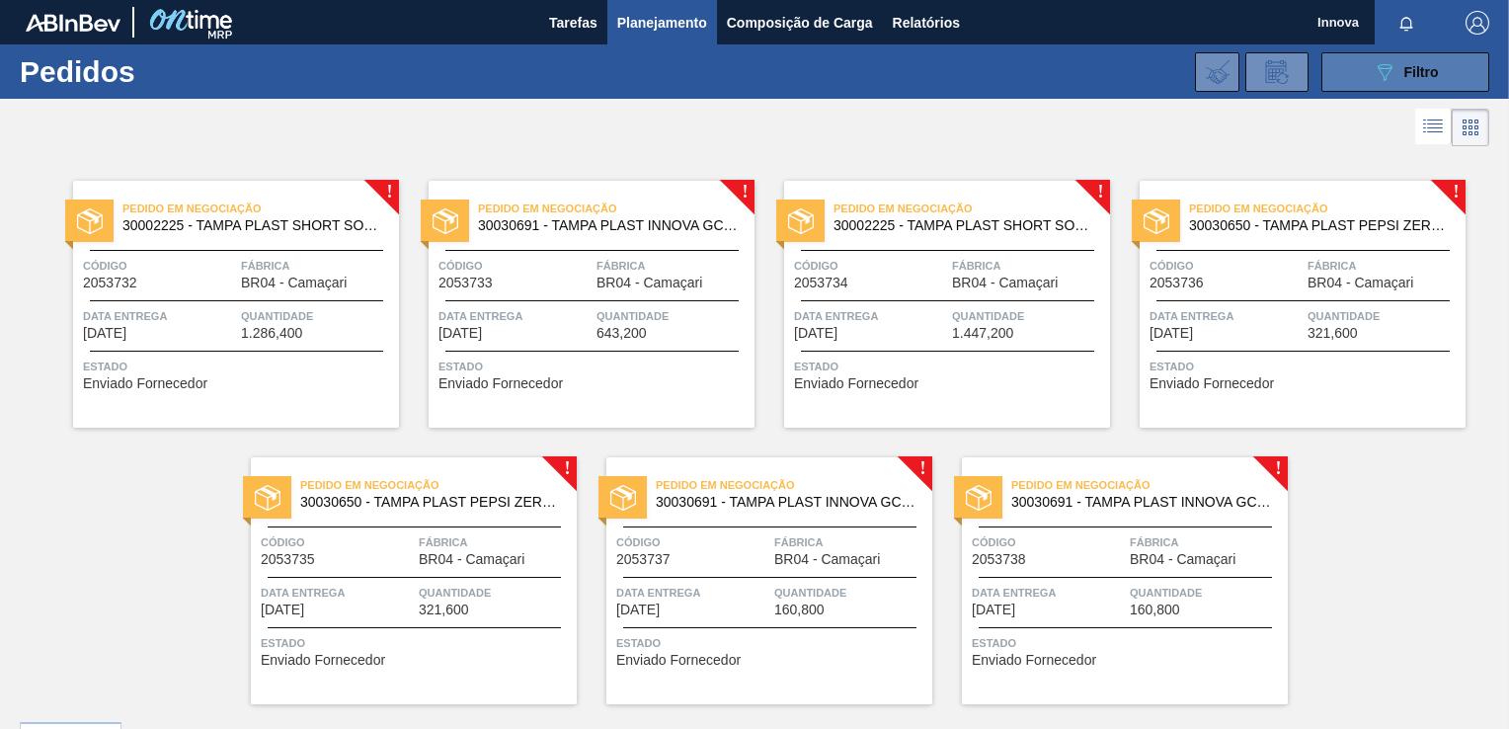
click at [1355, 80] on button "089F7B8B-B2A5-4AFE-B5C0-19BA573D28AC Filtro" at bounding box center [1405, 71] width 168 height 39
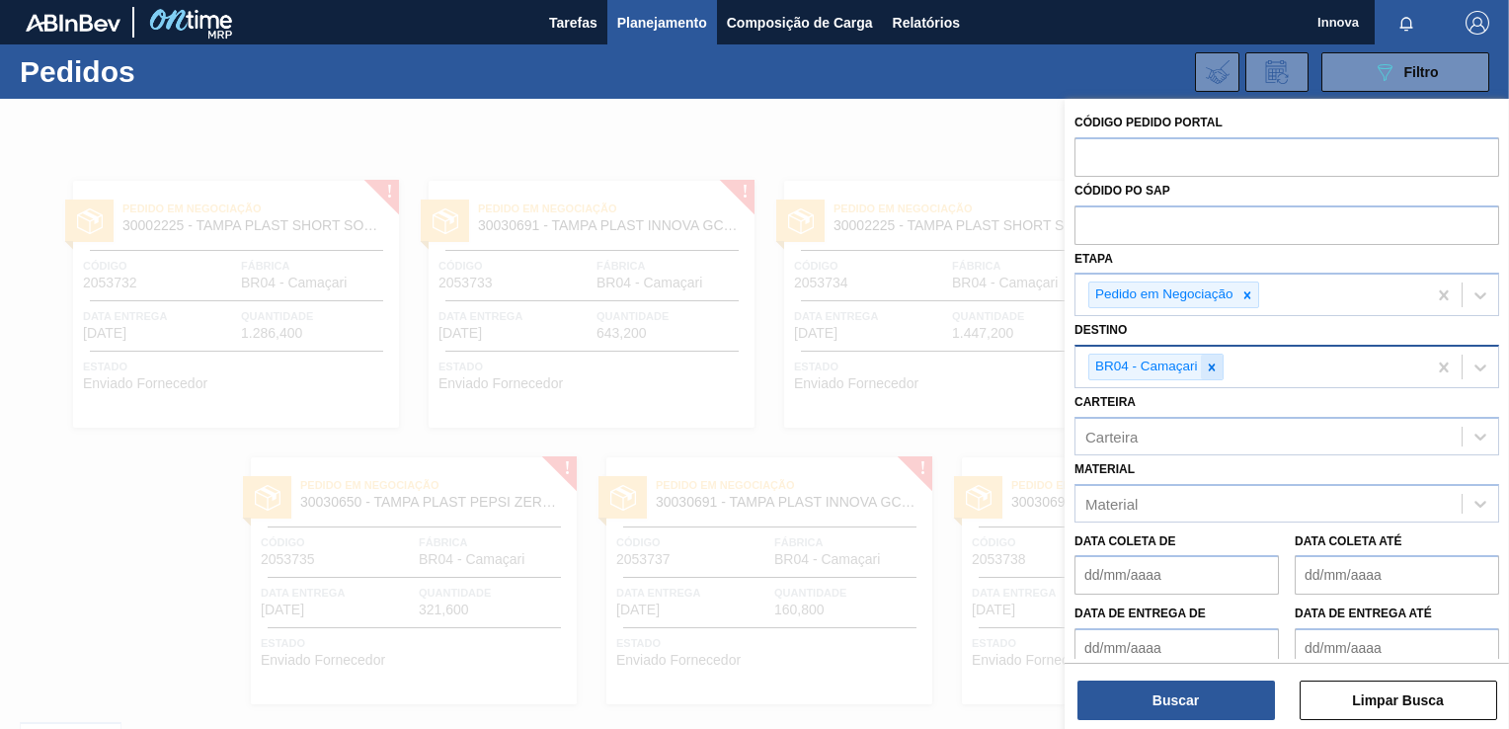
click at [1210, 369] on icon at bounding box center [1212, 367] width 14 height 14
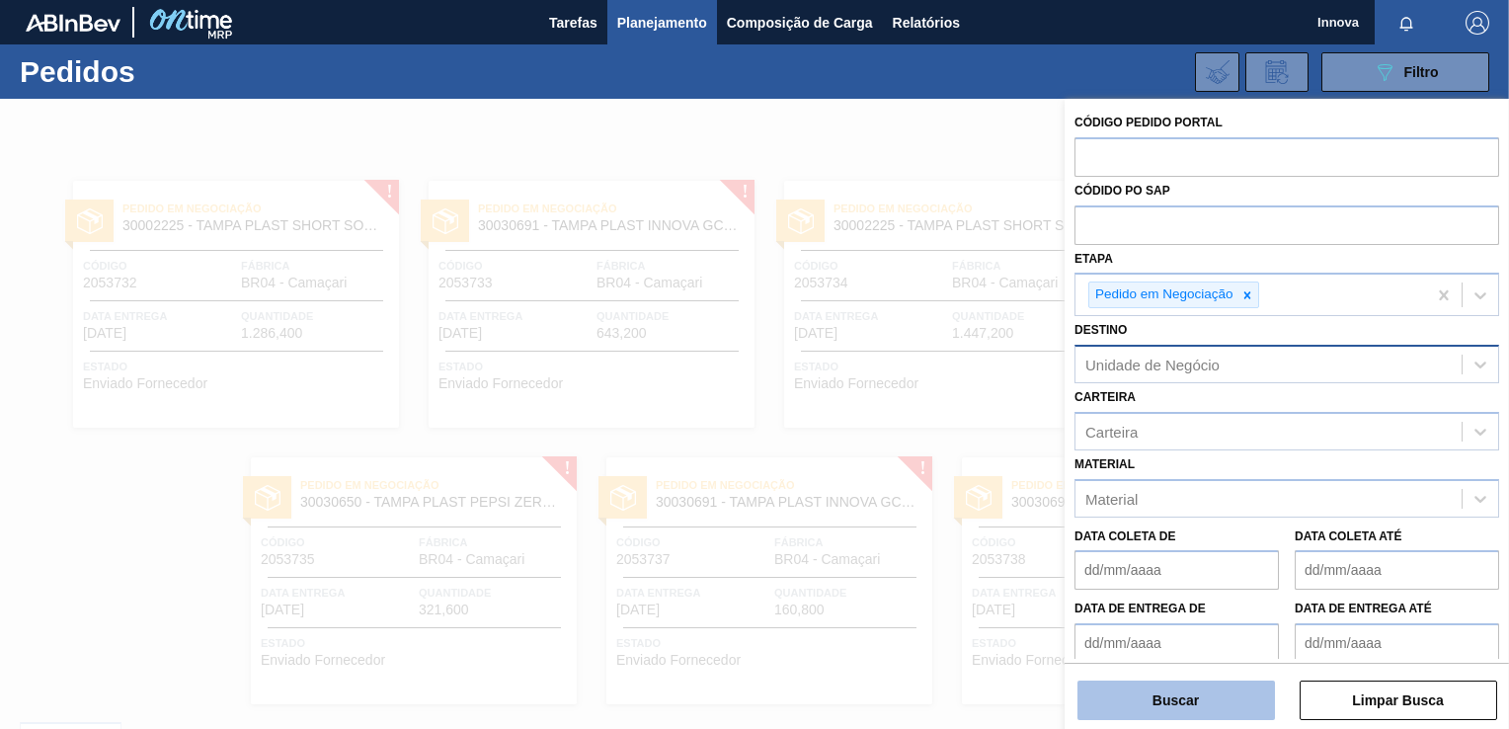
click at [1187, 702] on button "Buscar" at bounding box center [1175, 699] width 197 height 39
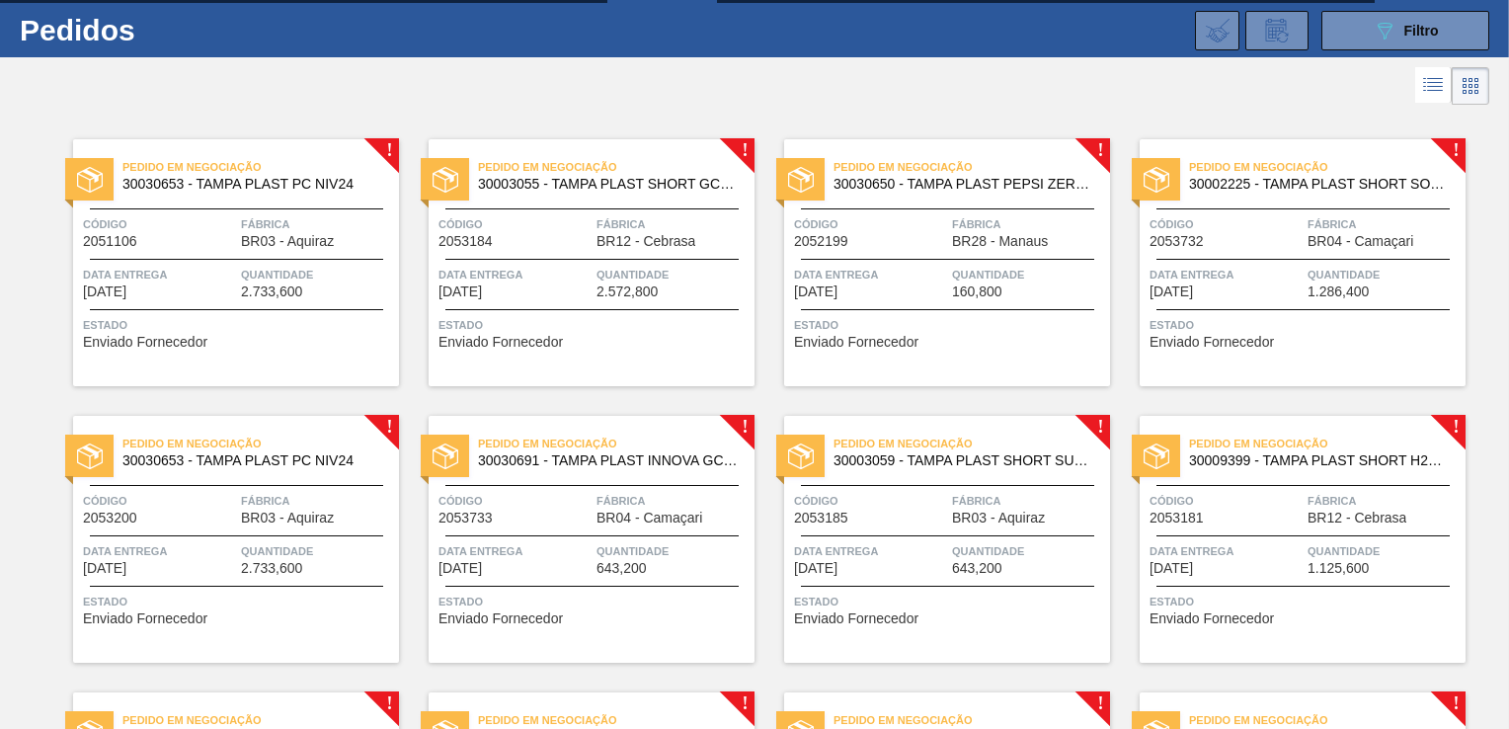
scroll to position [8, 0]
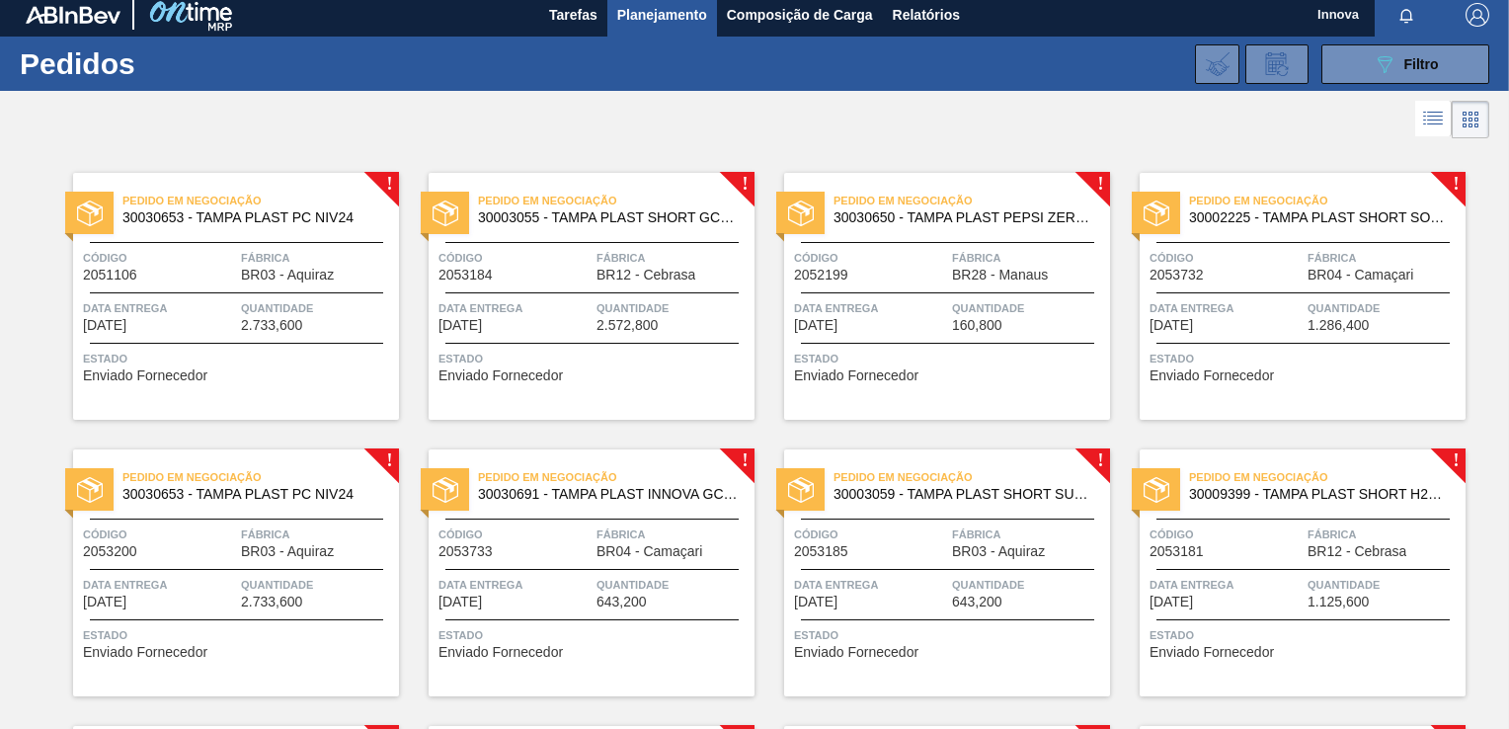
click at [919, 239] on div "Pedido em Negociação 30030650 - TAMPA PLAST PEPSI ZERO NIV24 Código 2052199 Fáb…" at bounding box center [947, 296] width 326 height 247
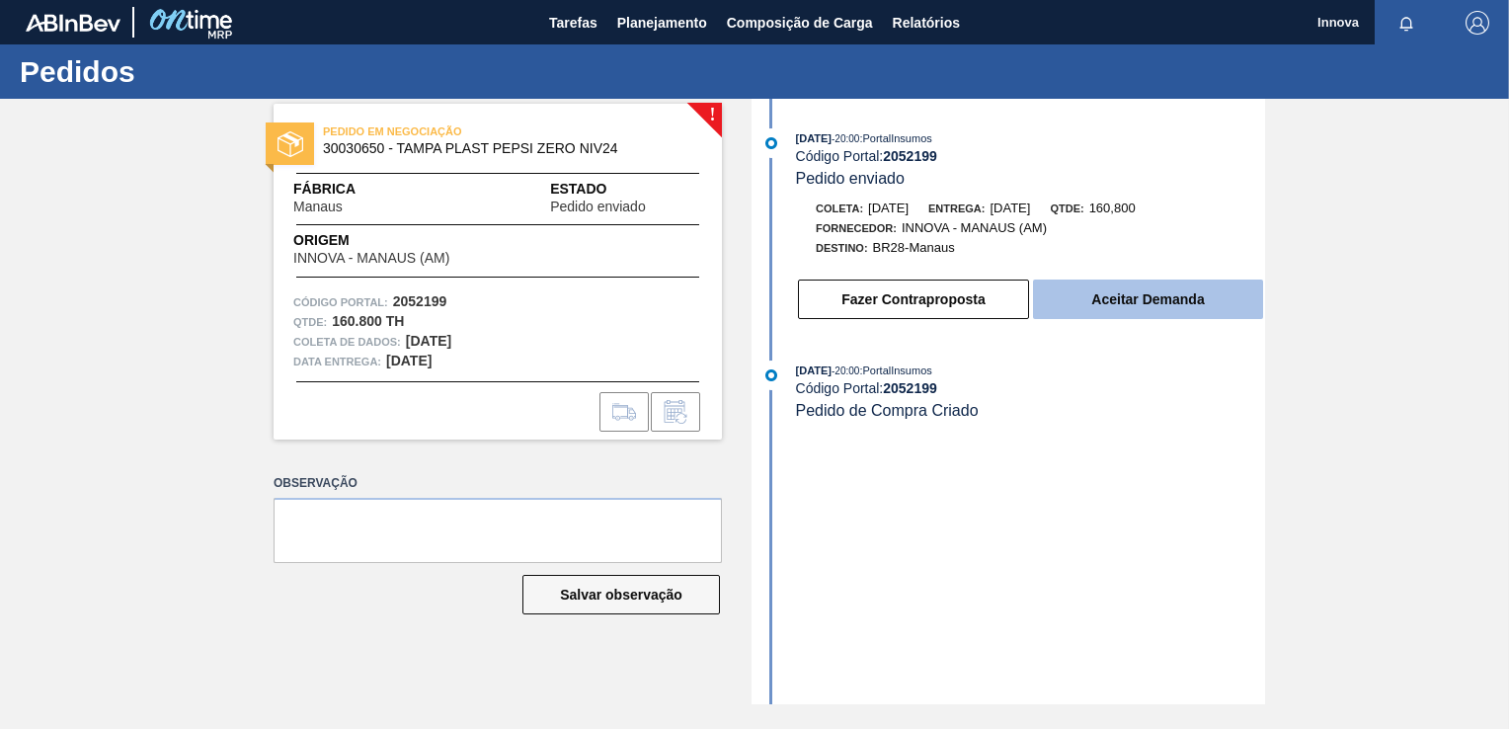
click at [1133, 290] on button "Aceitar Demanda" at bounding box center [1148, 298] width 230 height 39
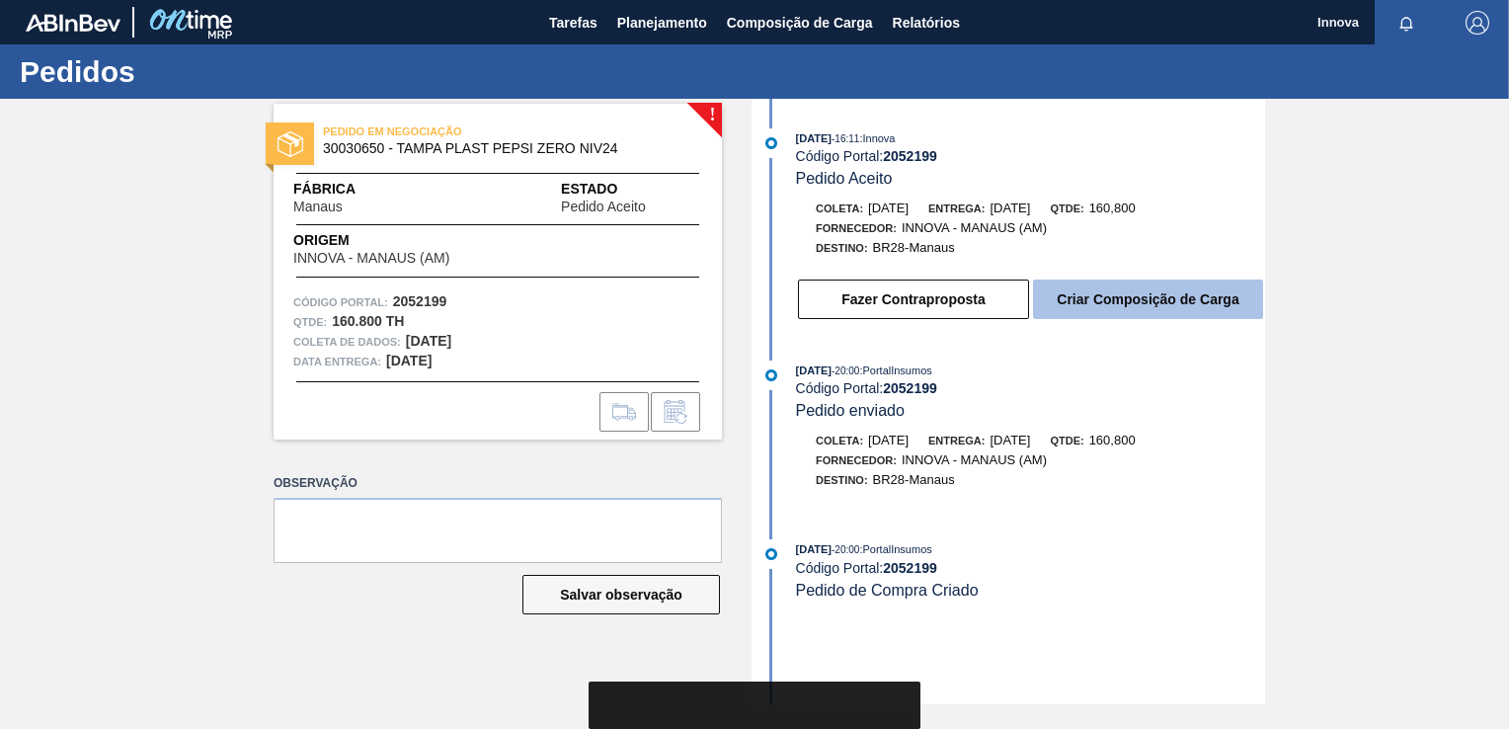
click at [1132, 283] on button "Criar Composição de Carga" at bounding box center [1148, 298] width 230 height 39
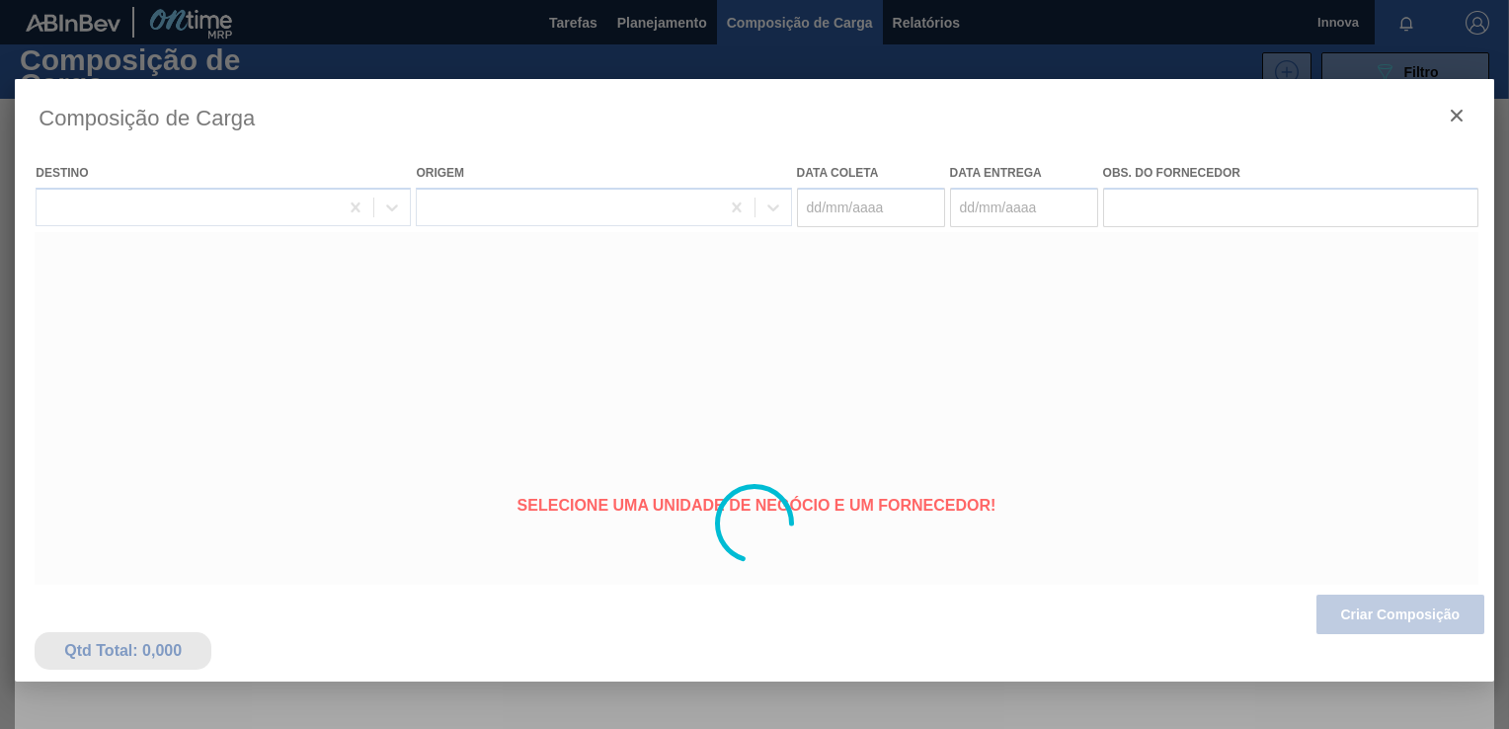
type coleta "[DATE]"
type Entrega "[DATE]"
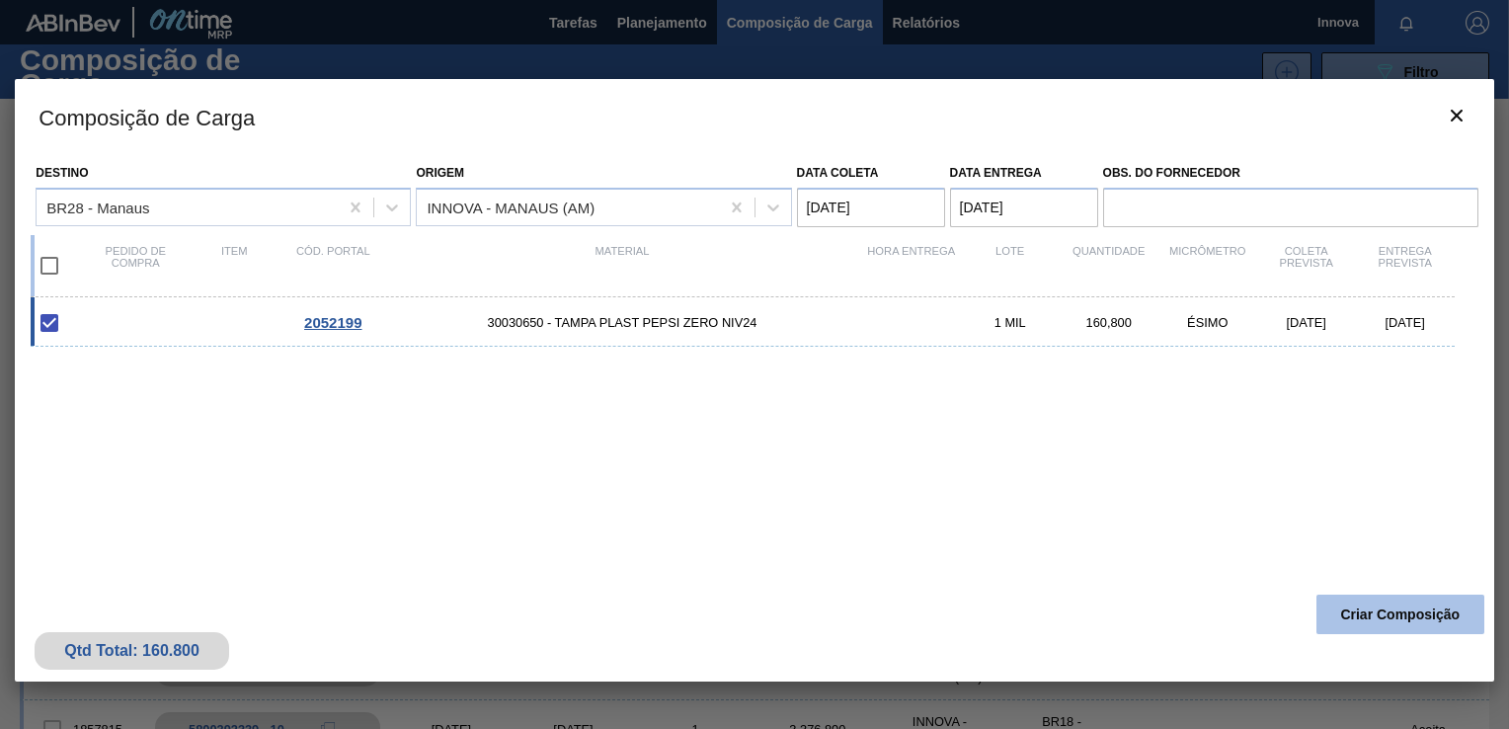
click at [1423, 612] on button "Criar Composição" at bounding box center [1400, 613] width 168 height 39
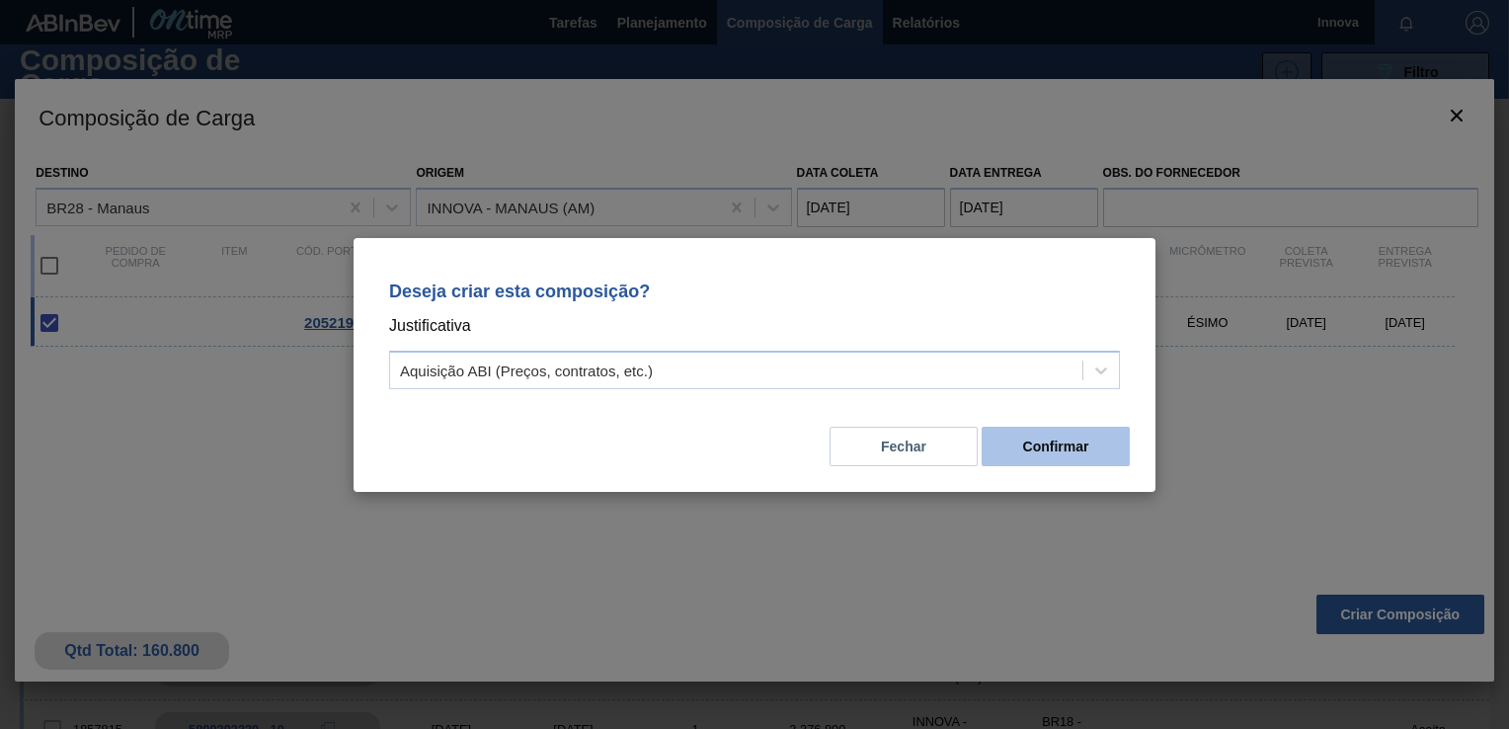
click at [1041, 436] on button "Confirmar" at bounding box center [1055, 446] width 148 height 39
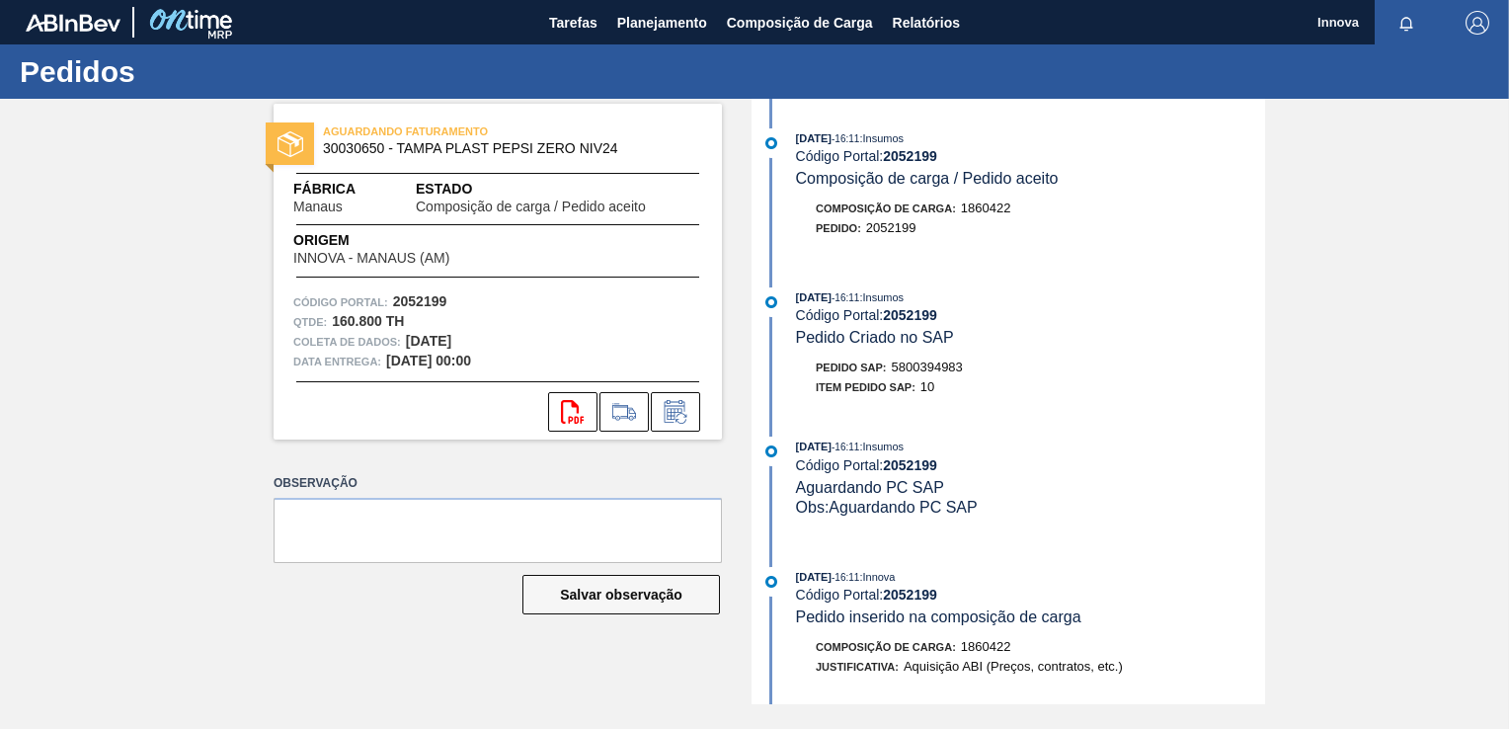
click at [932, 369] on span "5800394983" at bounding box center [927, 366] width 71 height 15
copy span "5800394983"
click at [918, 318] on strong "2052199" at bounding box center [910, 315] width 54 height 16
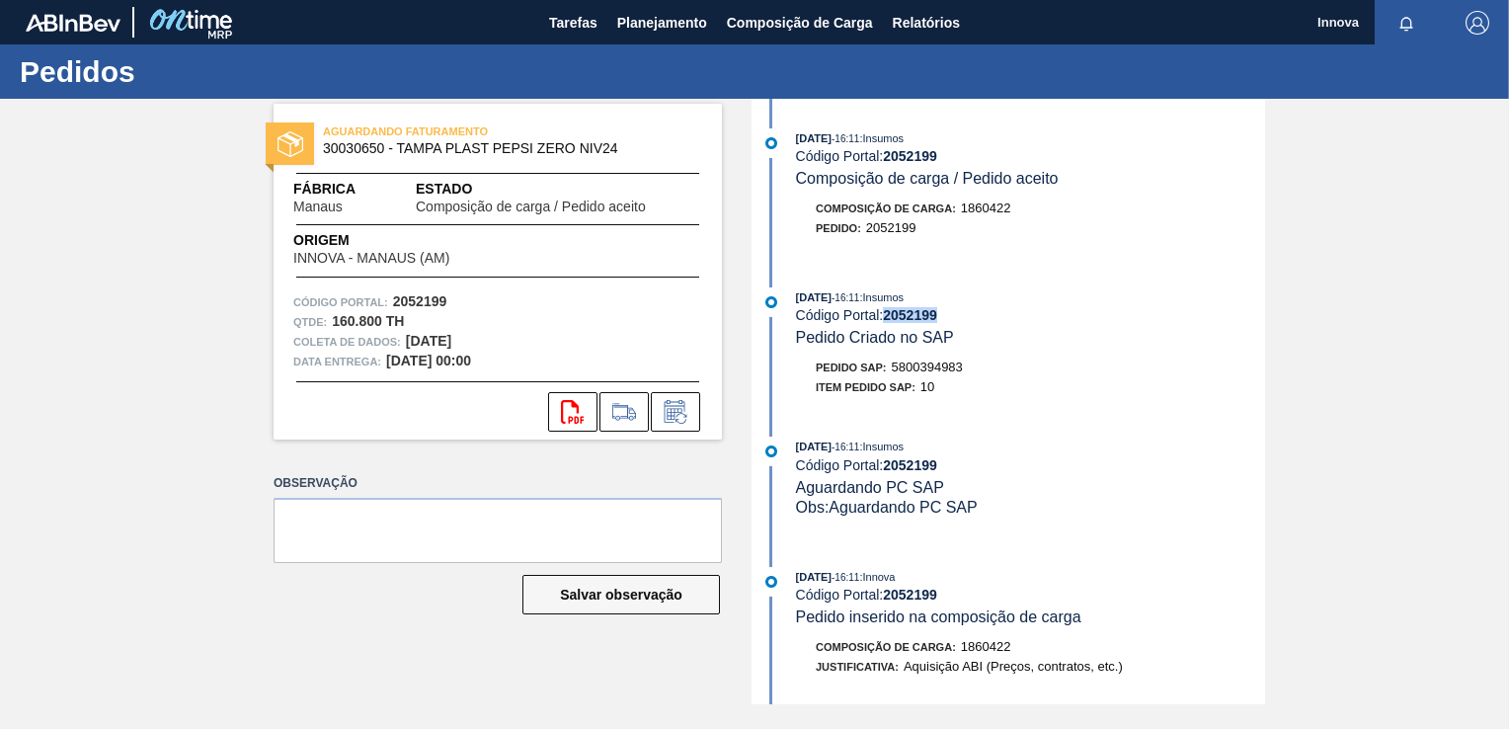
copy strong "2052199"
click at [612, 22] on button "Planejamento" at bounding box center [662, 22] width 110 height 44
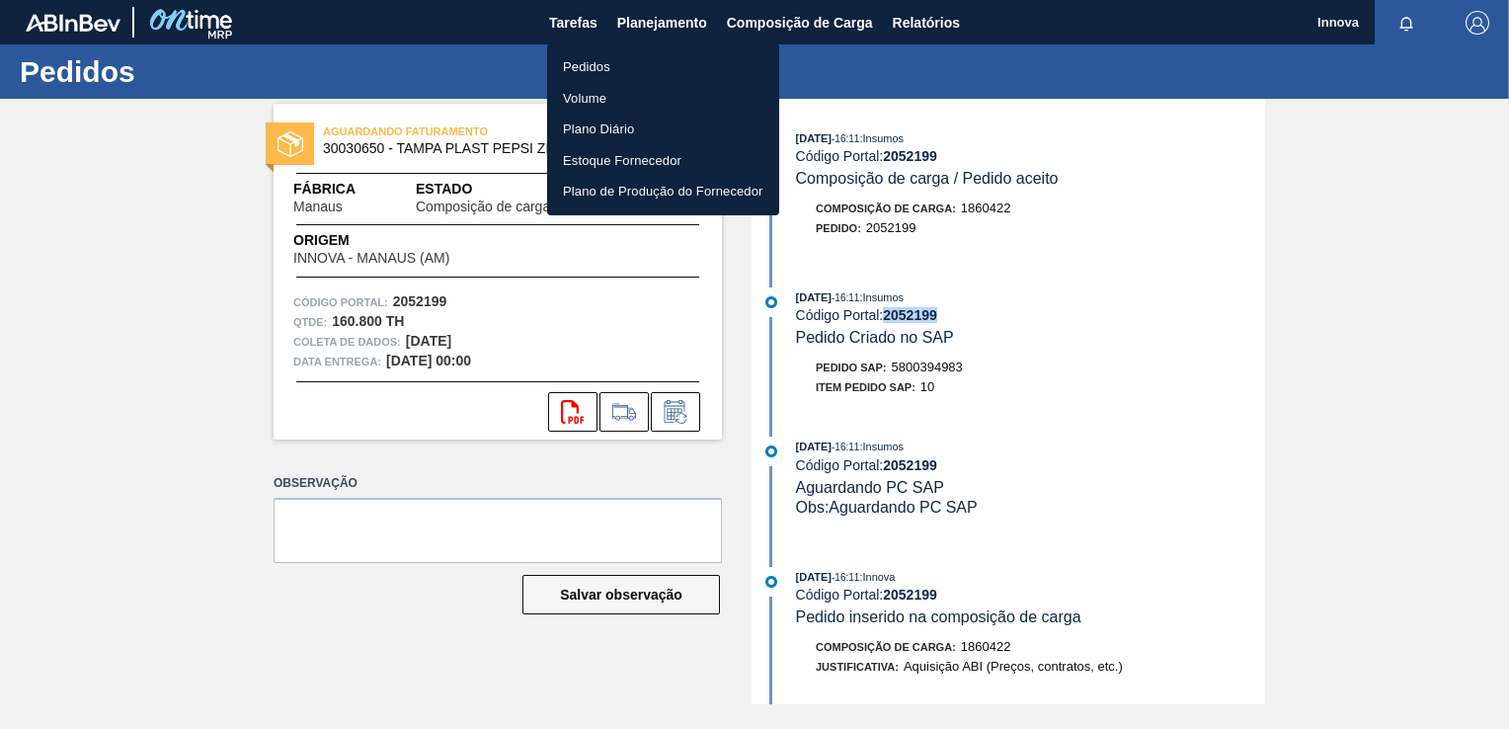
click at [602, 73] on li "Pedidos" at bounding box center [663, 67] width 232 height 32
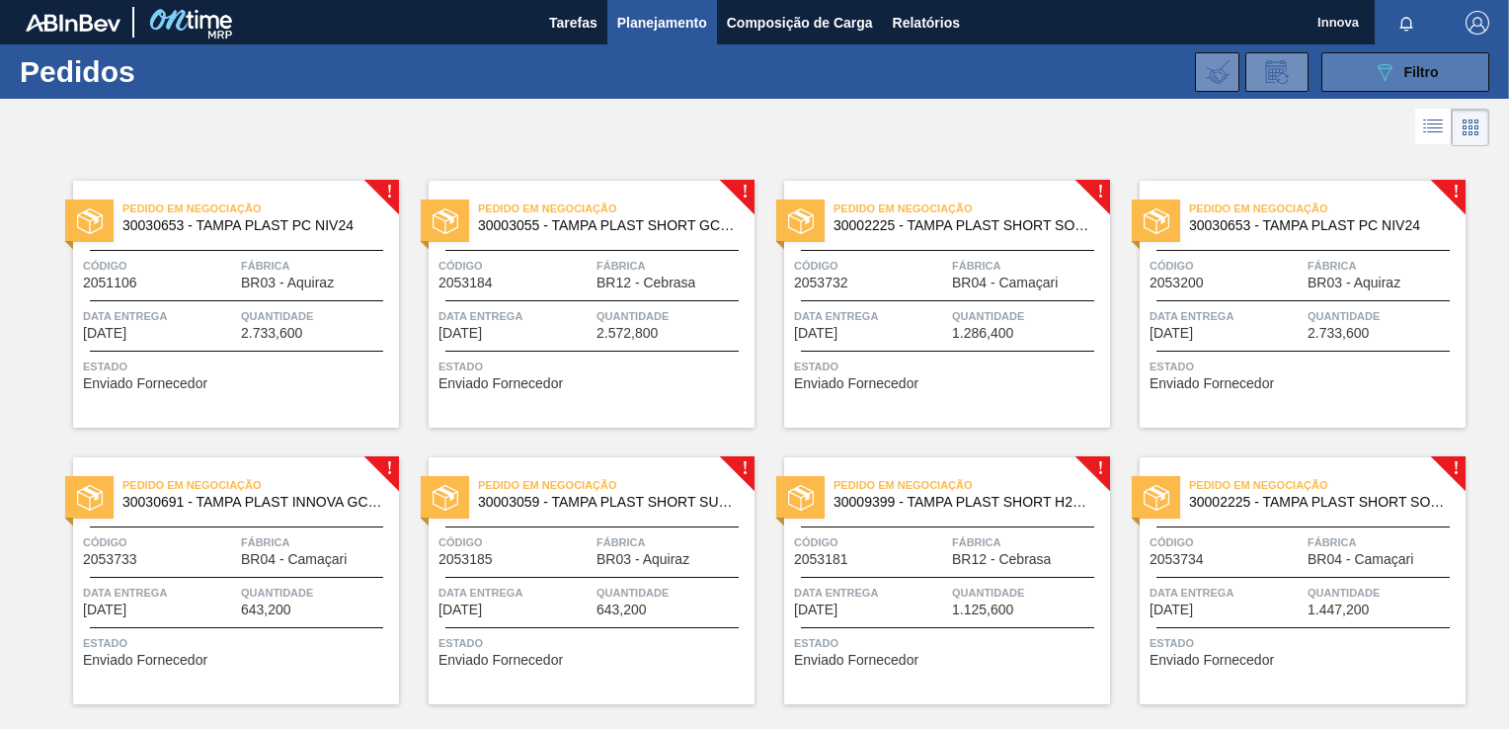
click at [1441, 77] on button "089F7B8B-B2A5-4AFE-B5C0-19BA573D28AC Filtro" at bounding box center [1405, 71] width 168 height 39
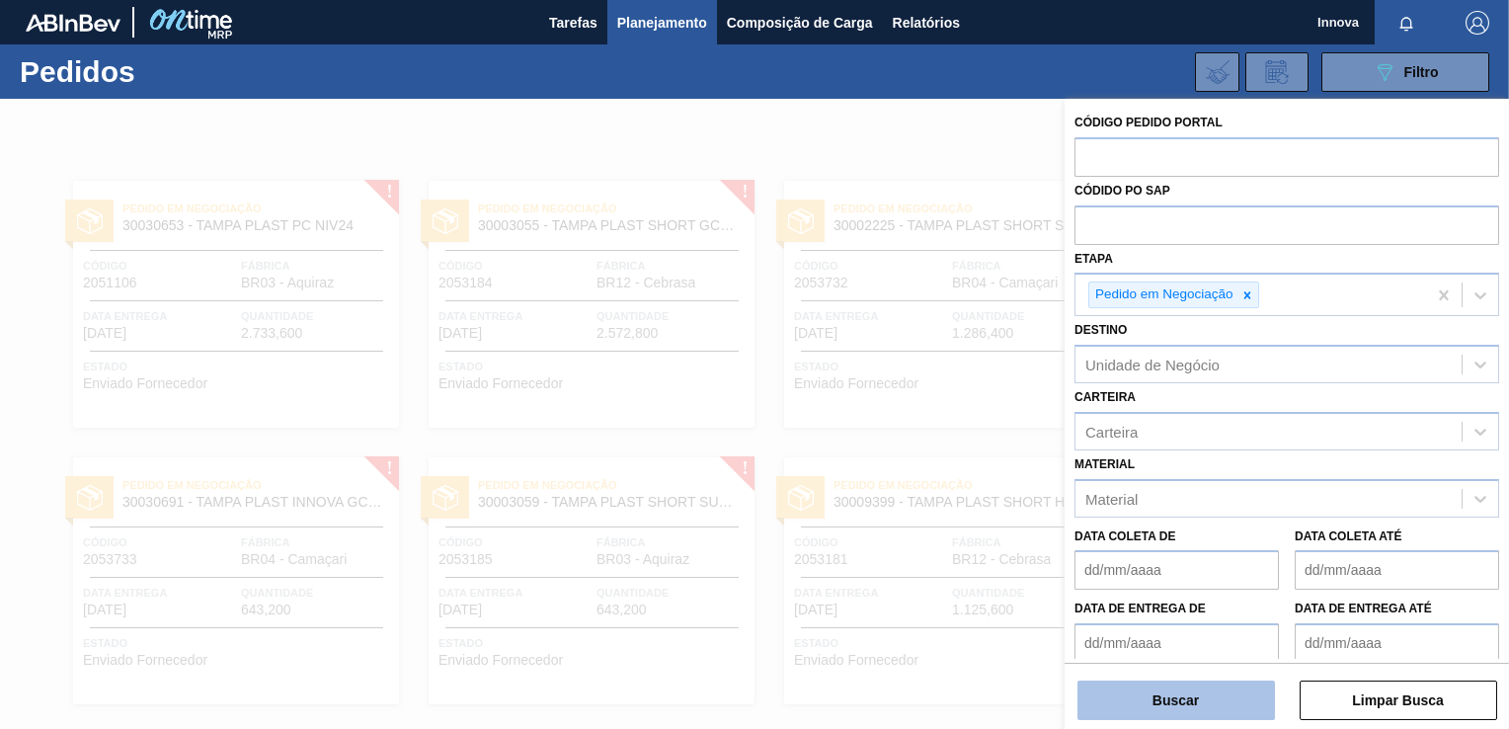
click at [1153, 709] on button "Buscar" at bounding box center [1175, 699] width 197 height 39
